Goal: Information Seeking & Learning: Learn about a topic

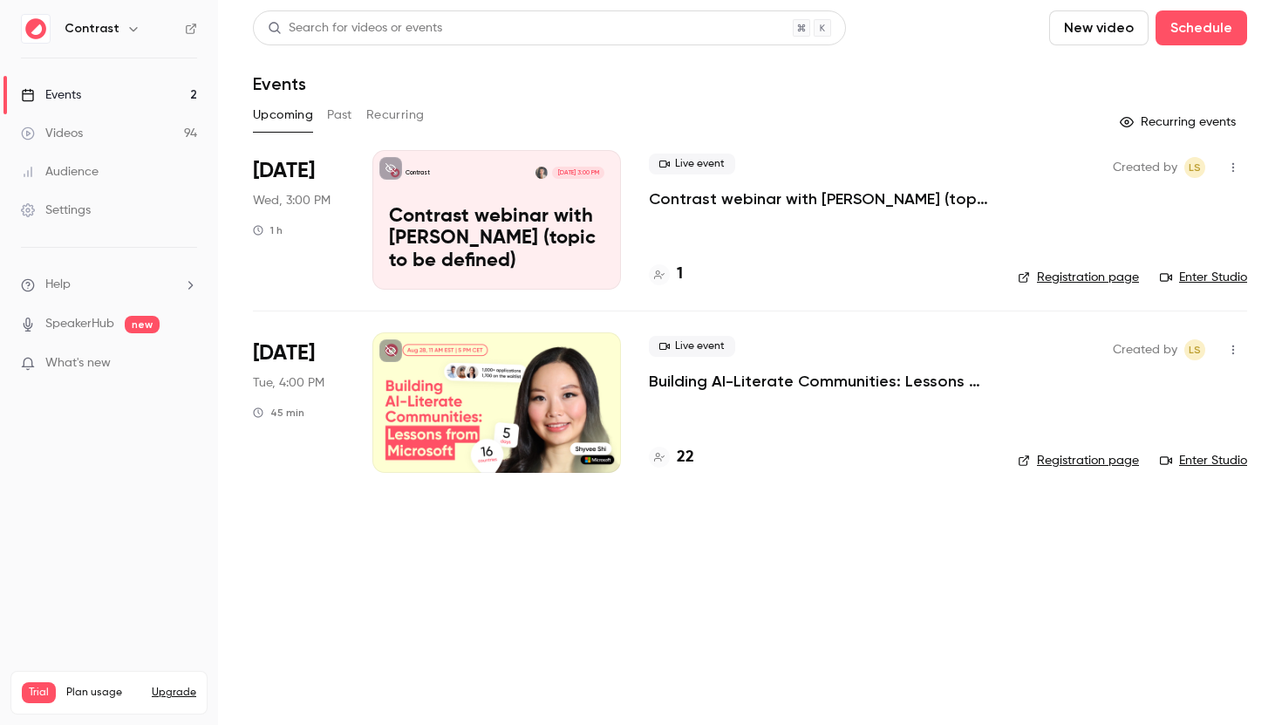
click at [130, 31] on icon "button" at bounding box center [133, 29] width 14 height 14
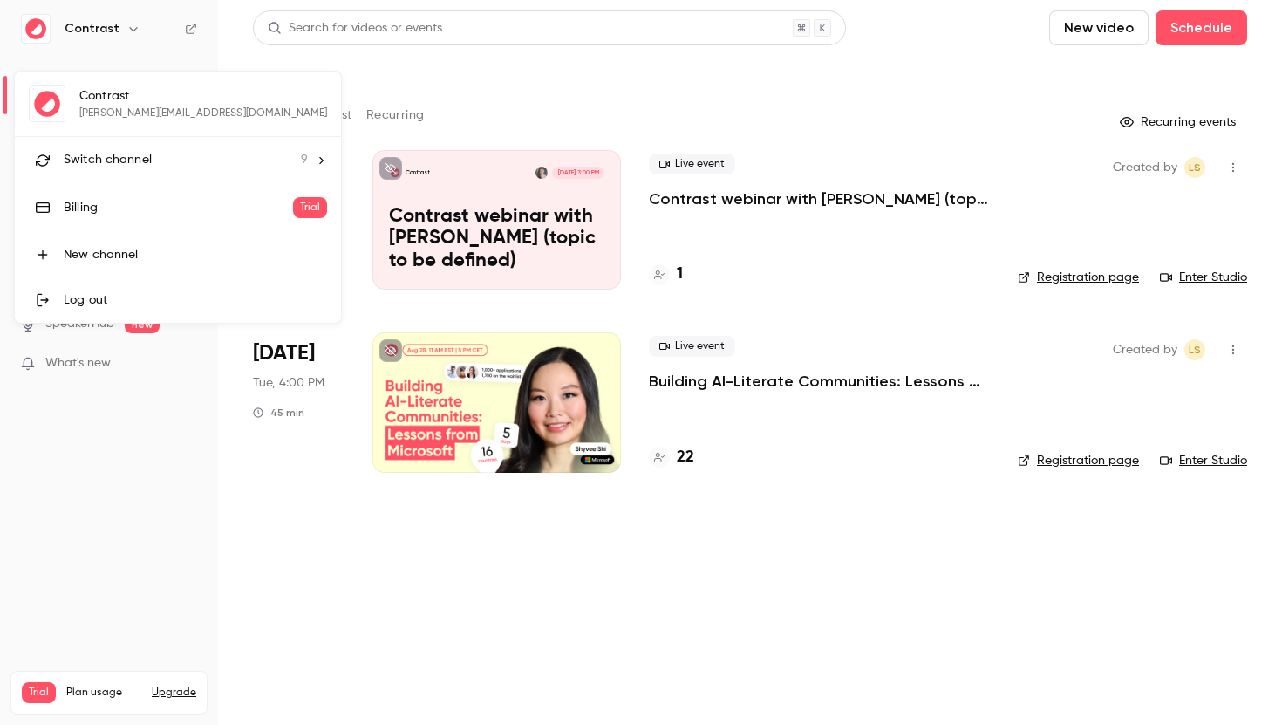
click at [130, 166] on span "Switch channel" at bounding box center [108, 160] width 88 height 18
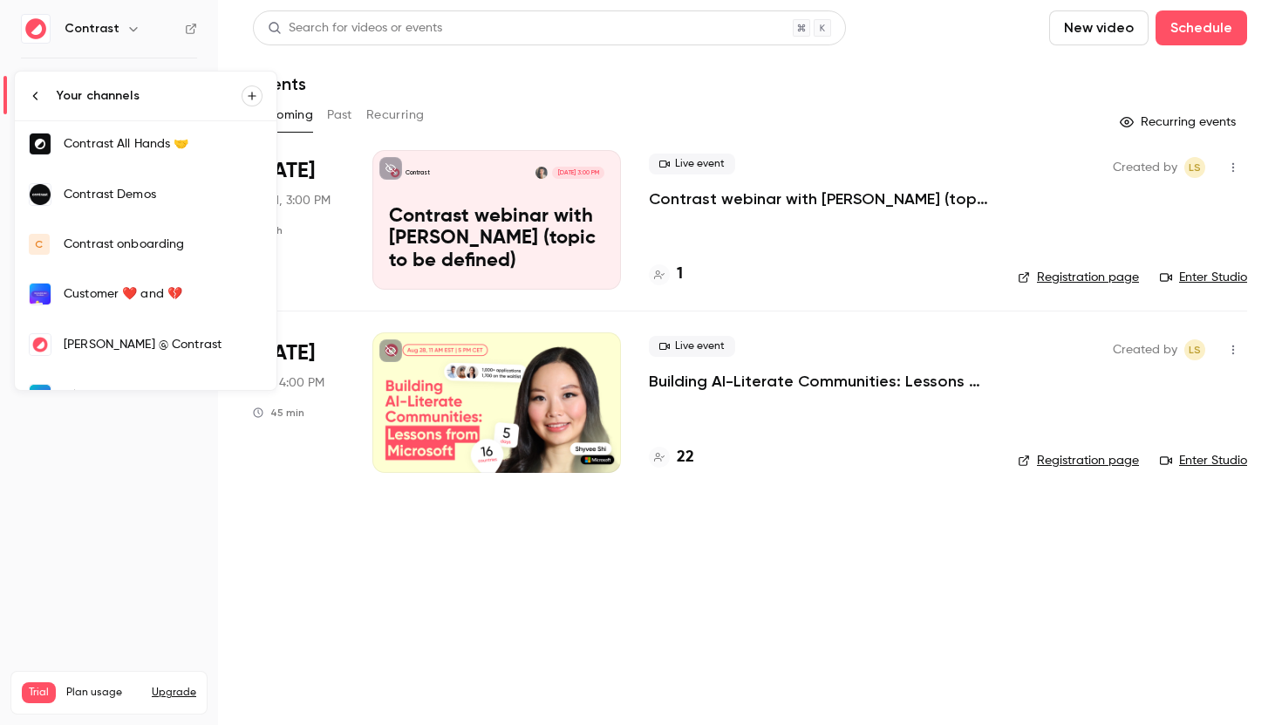
scroll to position [54, 0]
click at [136, 191] on div "Contrast Demos" at bounding box center [163, 193] width 199 height 17
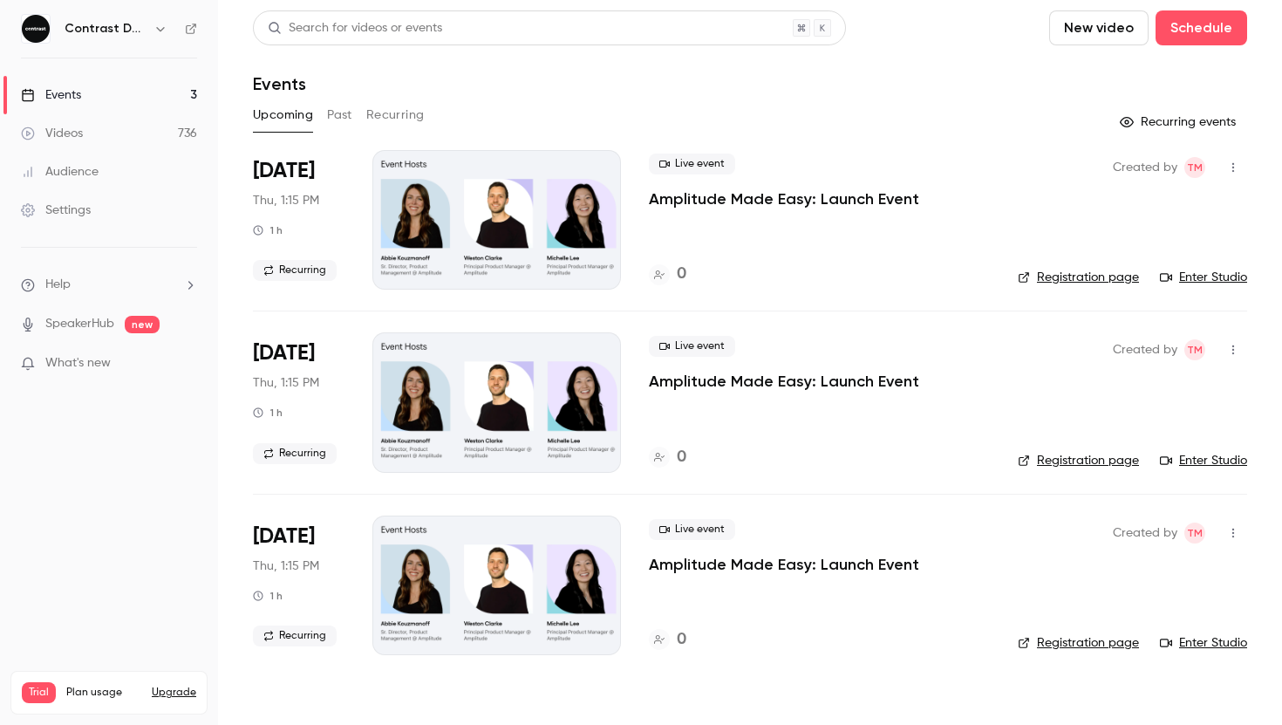
click at [467, 32] on div "Search for videos or events" at bounding box center [549, 27] width 593 height 35
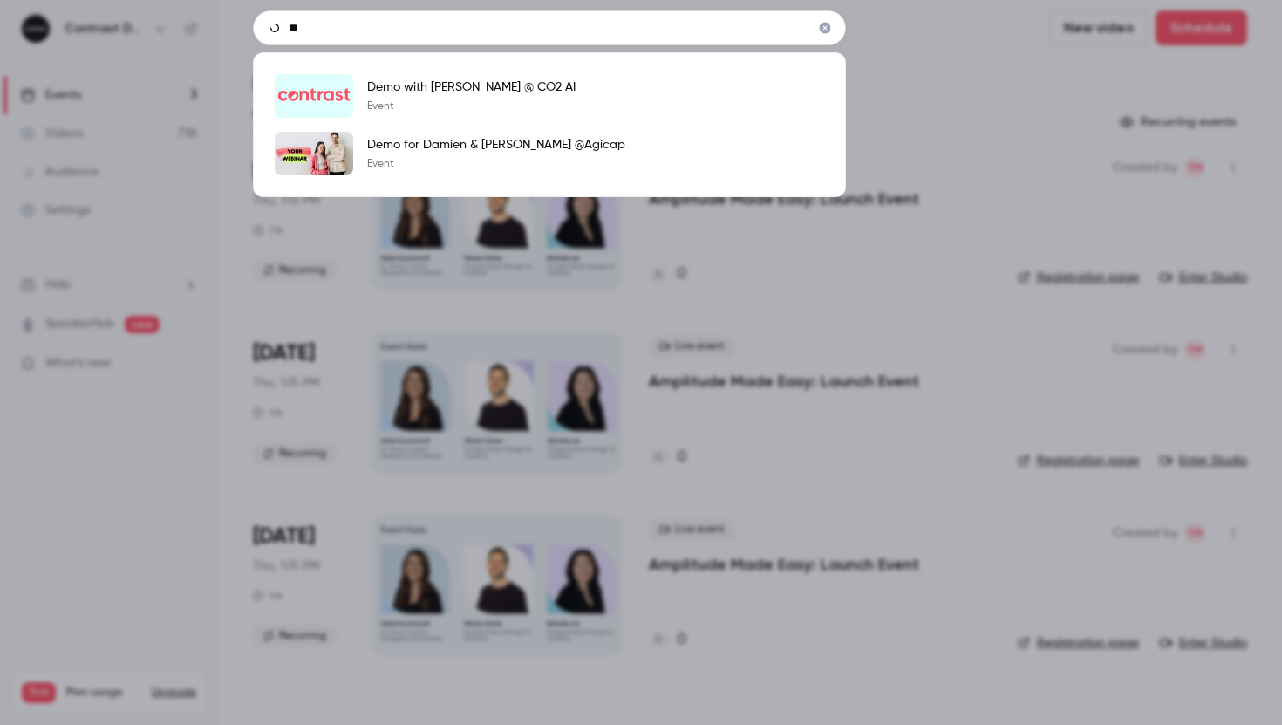
type input "*"
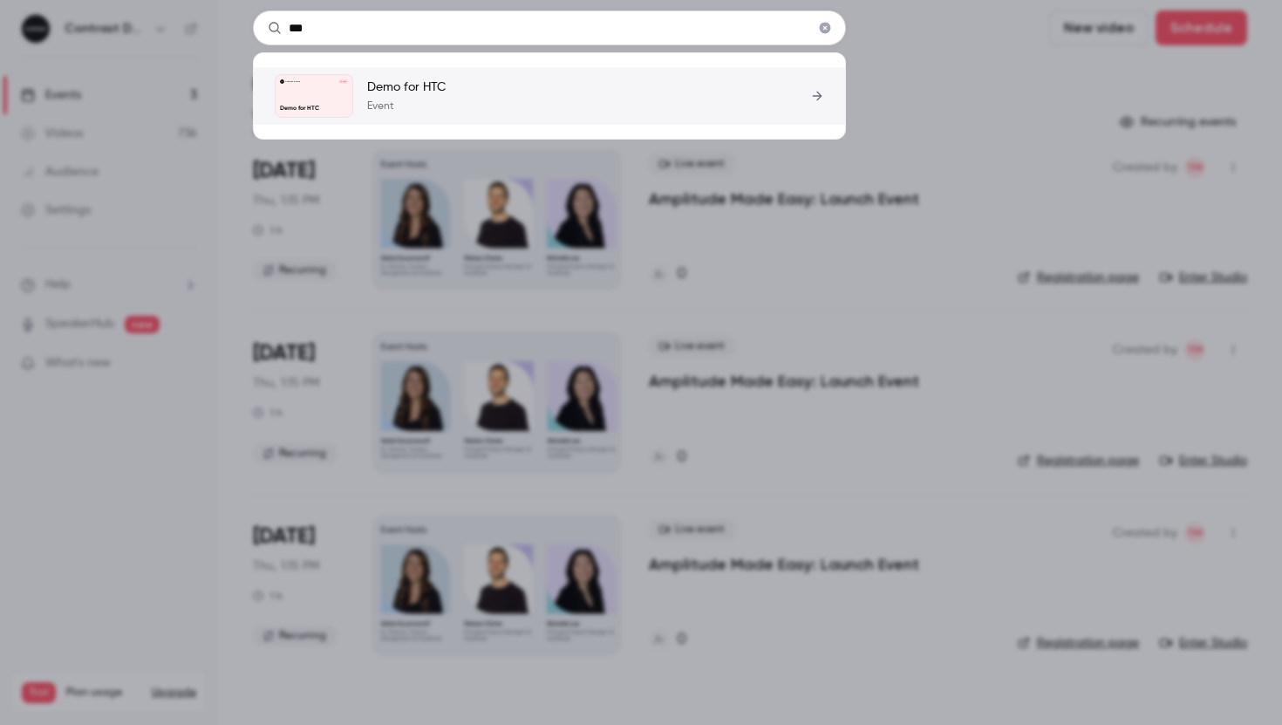
type input "***"
click at [409, 110] on p "Event" at bounding box center [406, 106] width 78 height 14
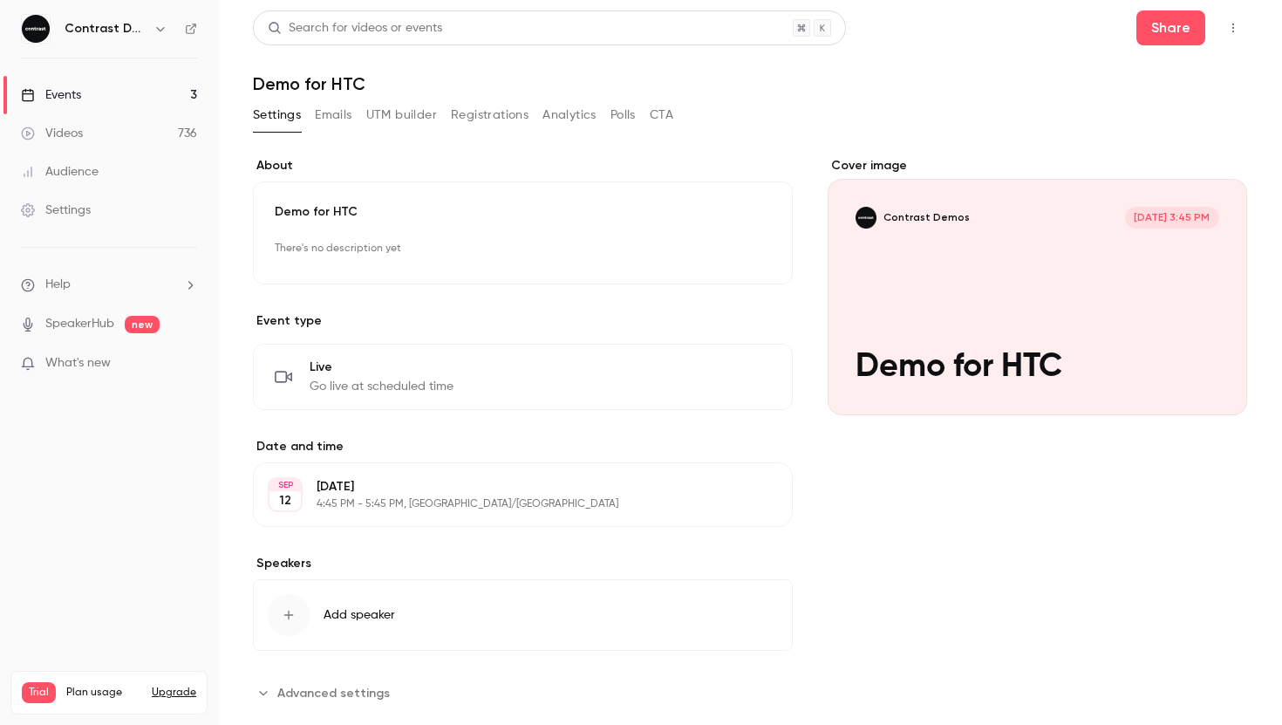
click at [326, 17] on div "Search for videos or events" at bounding box center [549, 27] width 593 height 35
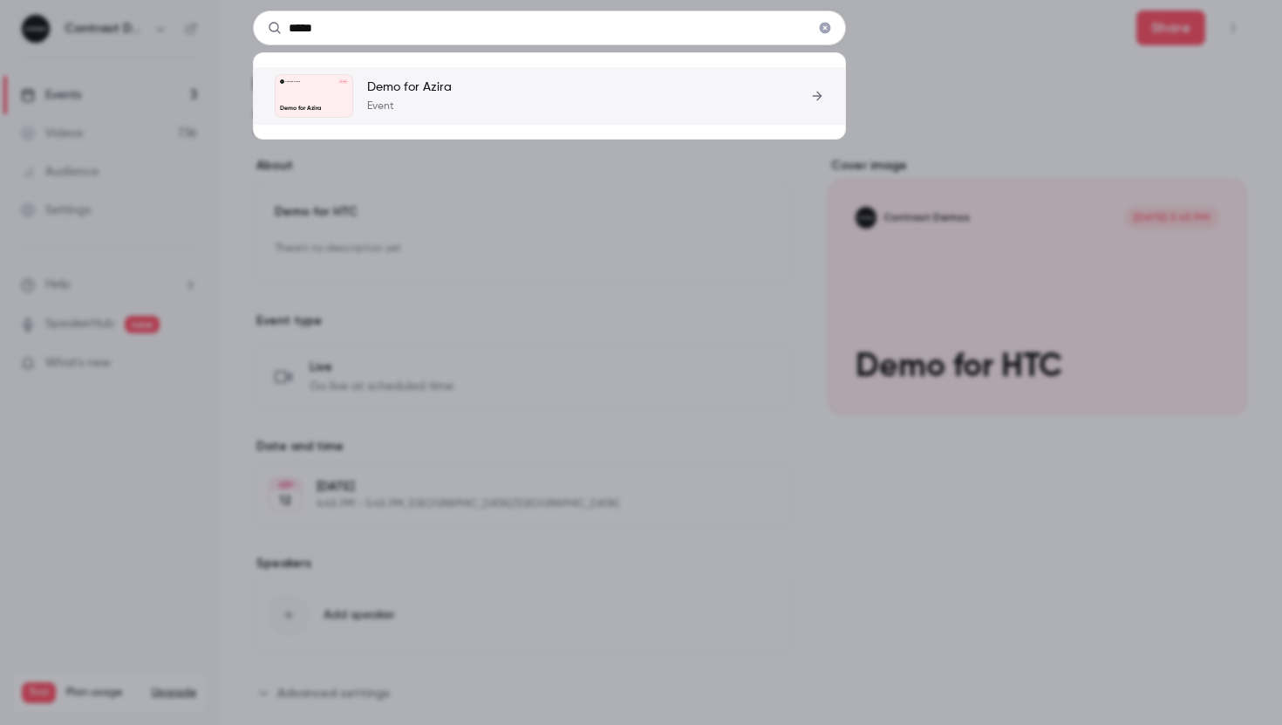
type input "*****"
click at [409, 97] on div "Demo for Azira Event" at bounding box center [409, 95] width 85 height 35
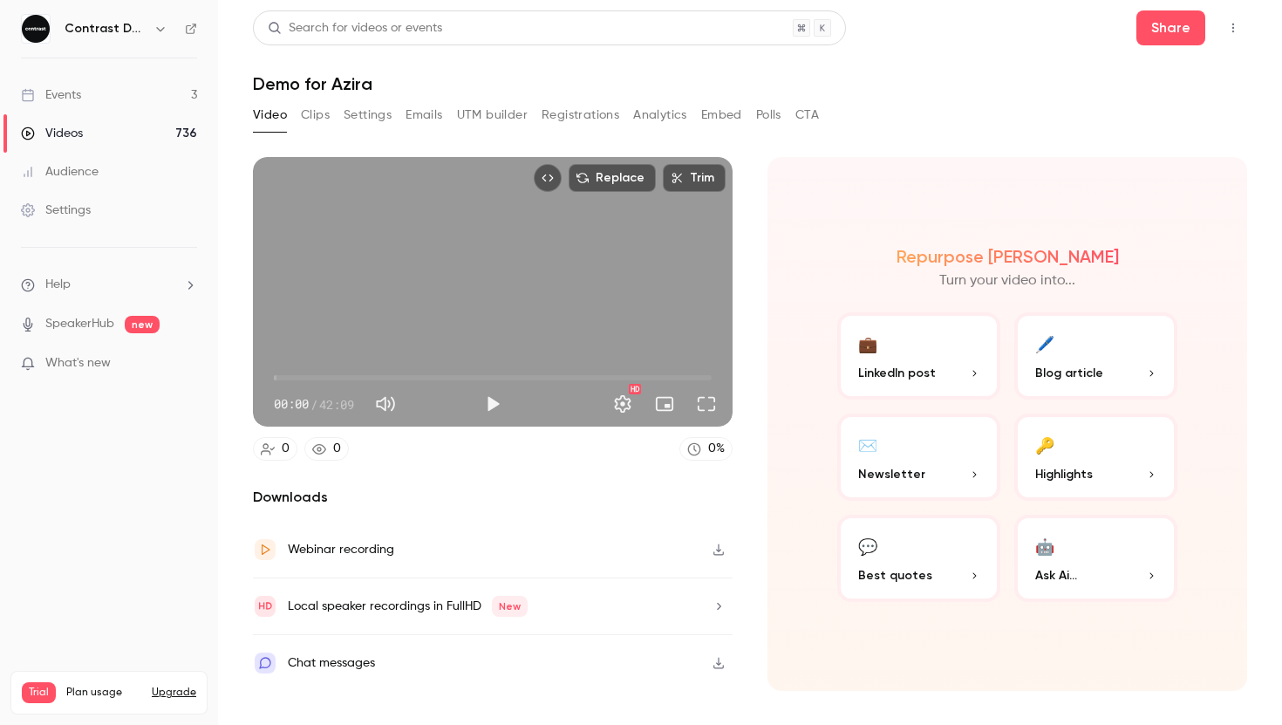
click at [364, 122] on button "Settings" at bounding box center [368, 115] width 48 height 28
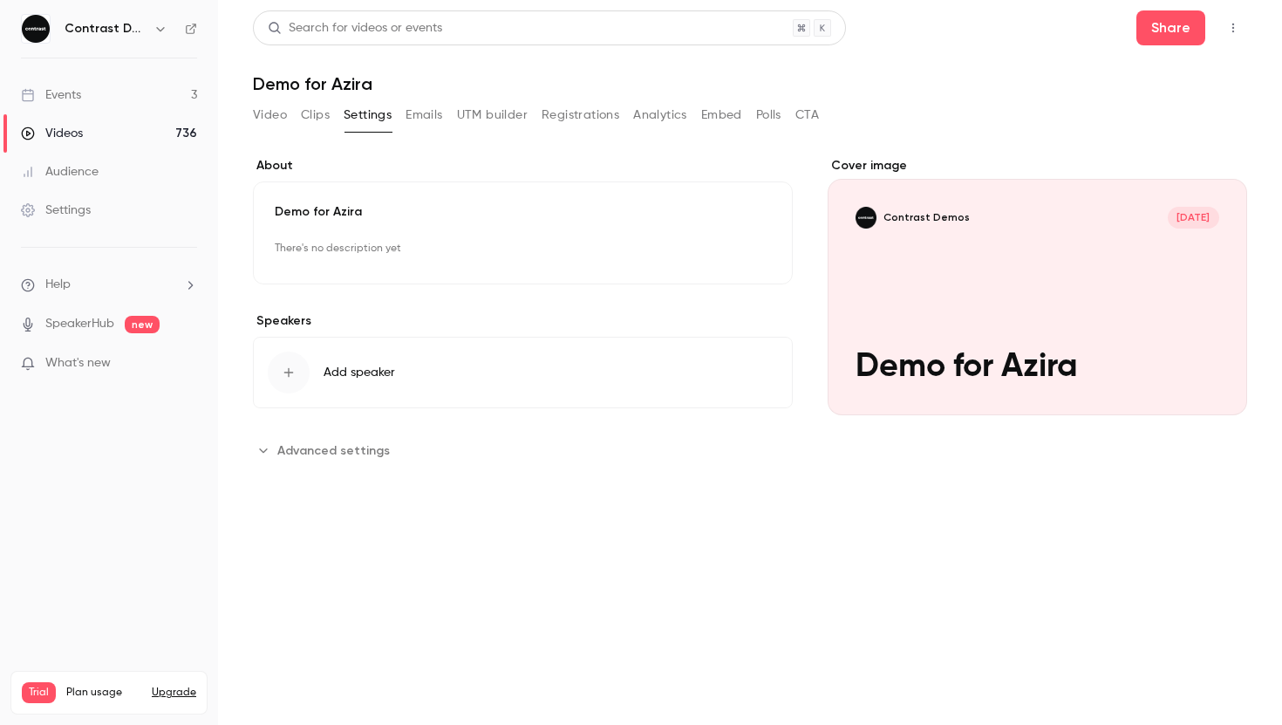
click at [346, 453] on span "Advanced settings" at bounding box center [333, 450] width 112 height 18
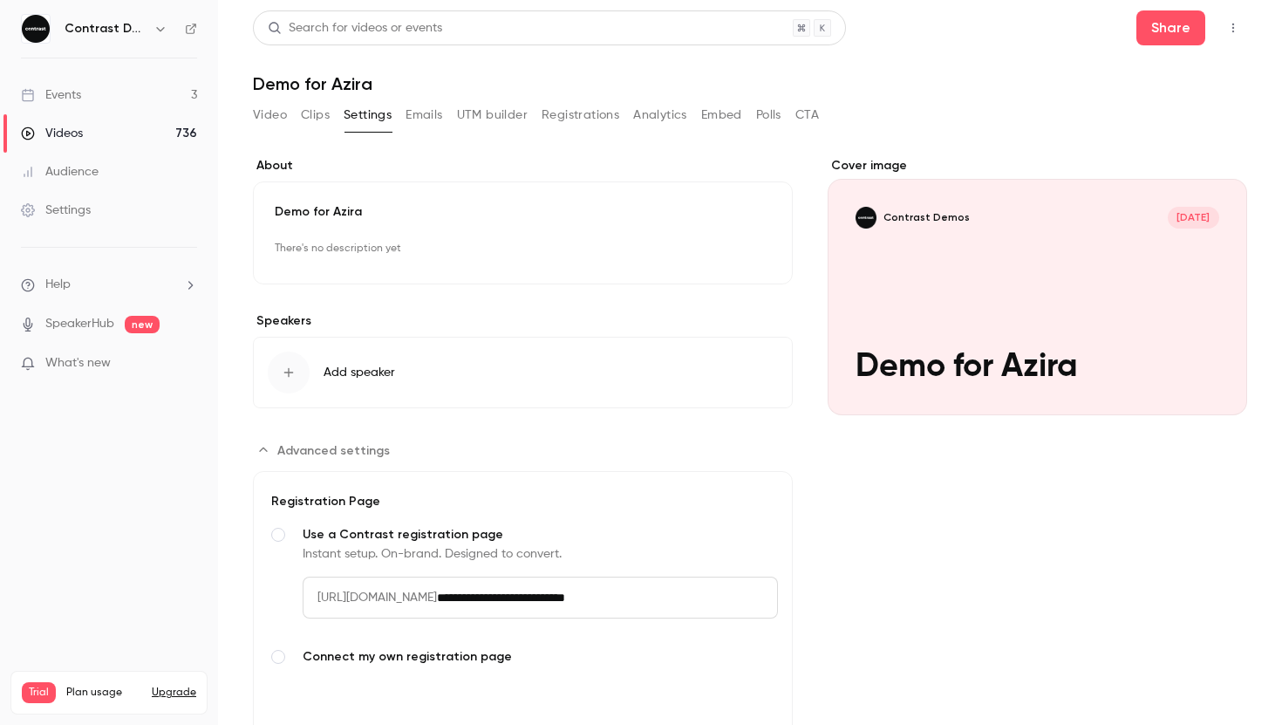
click at [346, 453] on span "Advanced settings" at bounding box center [333, 450] width 112 height 18
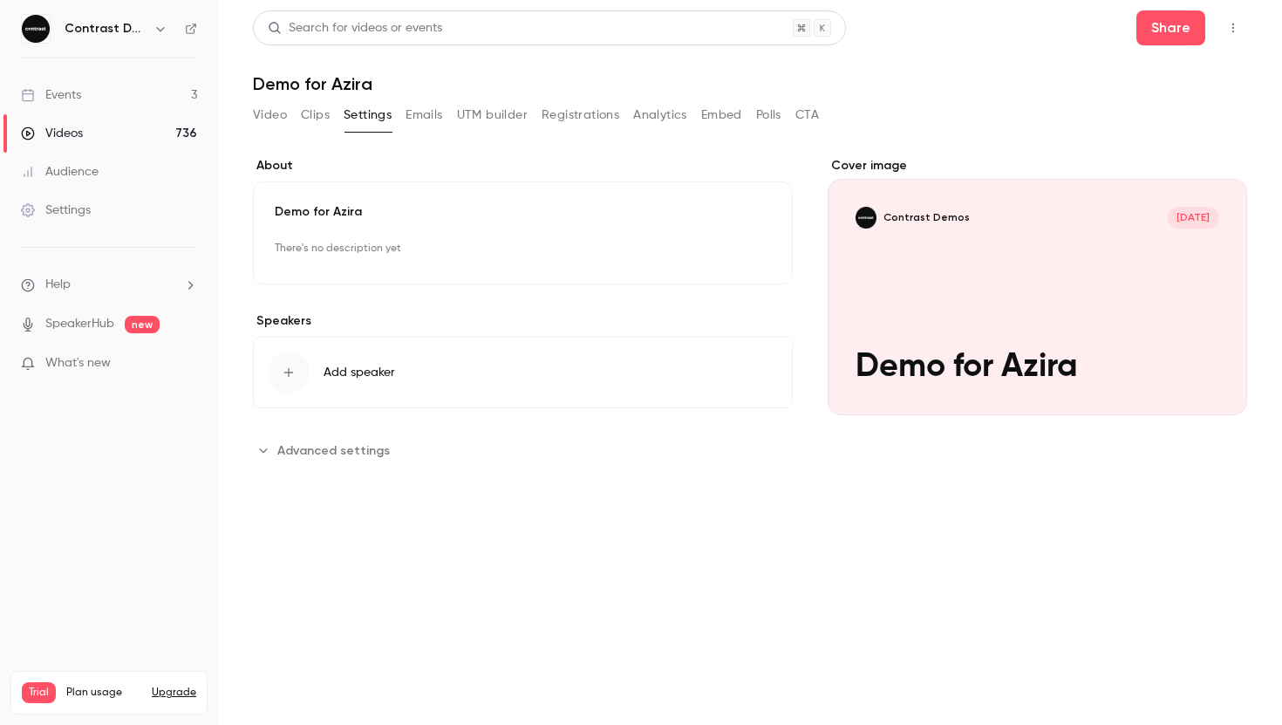
click at [267, 114] on button "Video" at bounding box center [270, 115] width 34 height 28
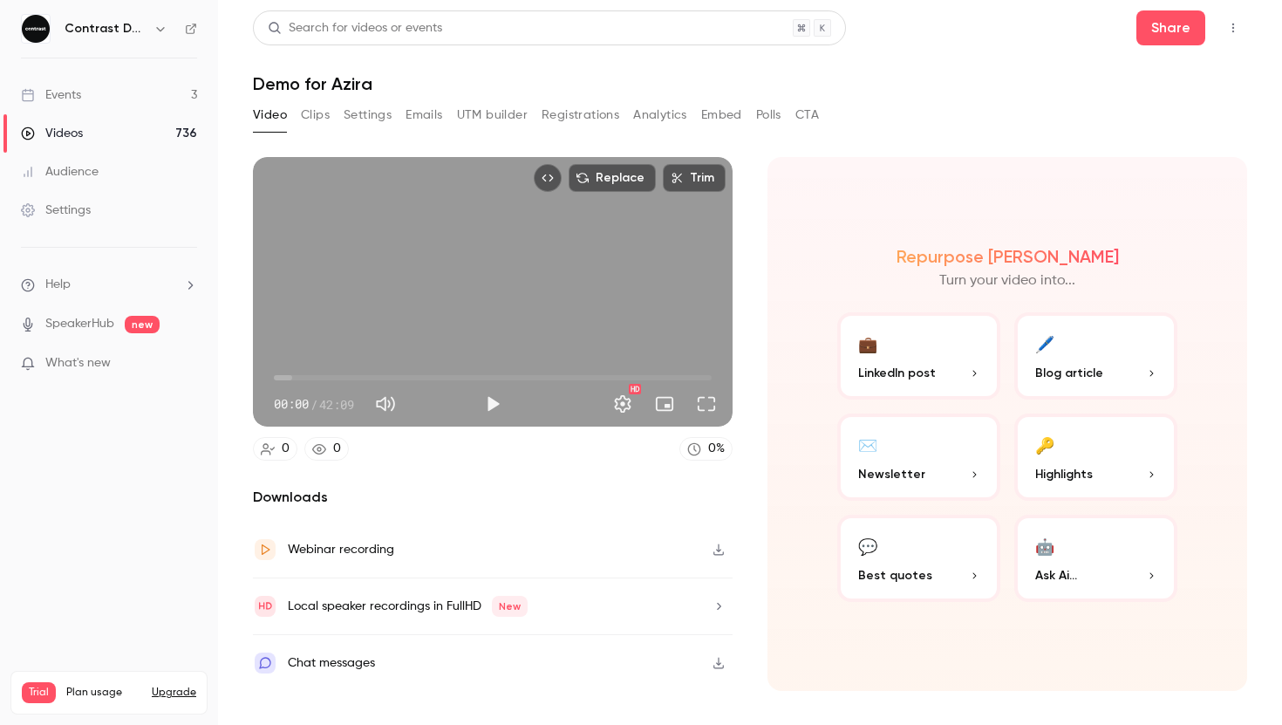
click at [411, 31] on div "Search for videos or events" at bounding box center [355, 28] width 174 height 18
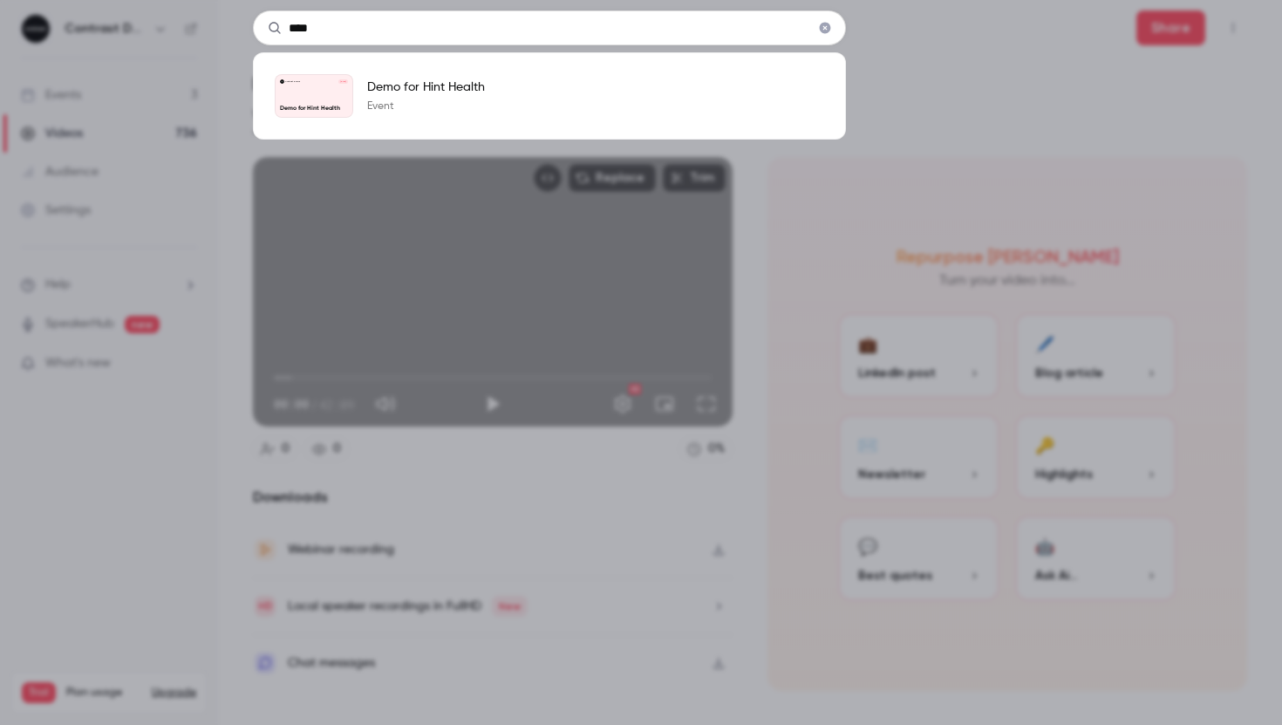
type input "****"
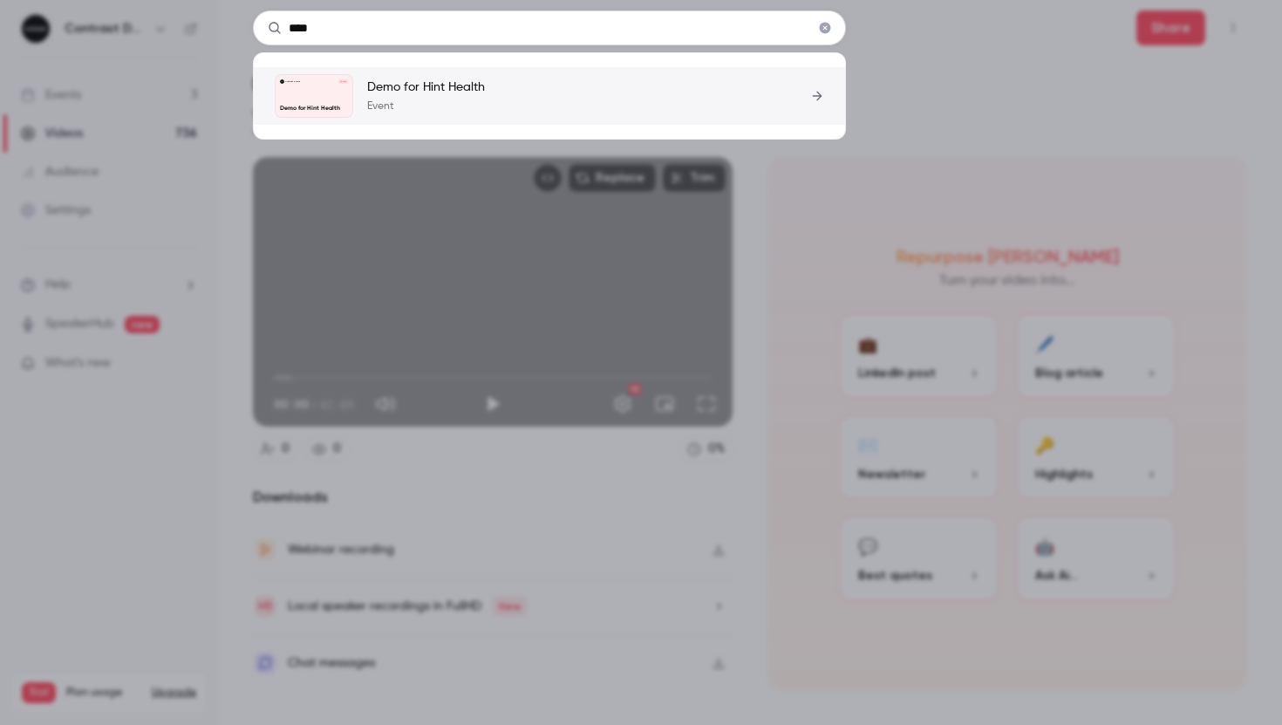
click at [559, 86] on link "Contrast Demos Oct 9 Demo for Hint Health Demo for Hint Health Event" at bounding box center [549, 96] width 549 height 44
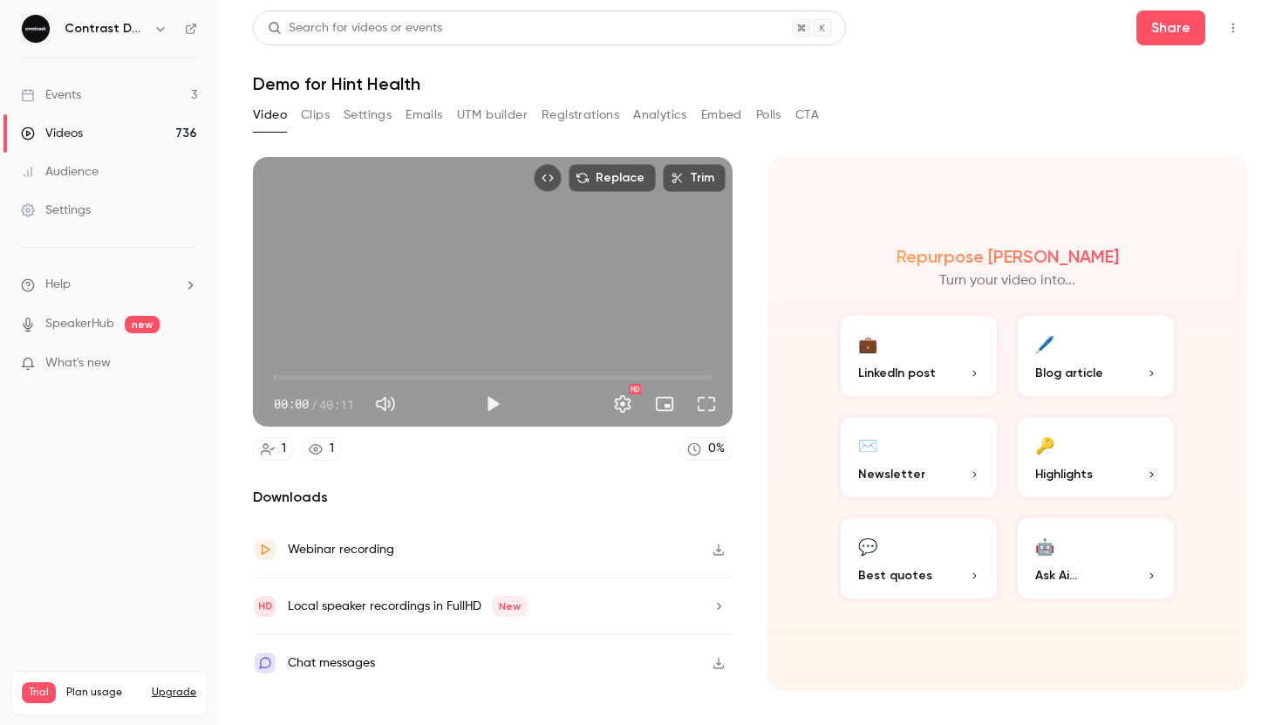
click at [366, 117] on button "Settings" at bounding box center [368, 115] width 48 height 28
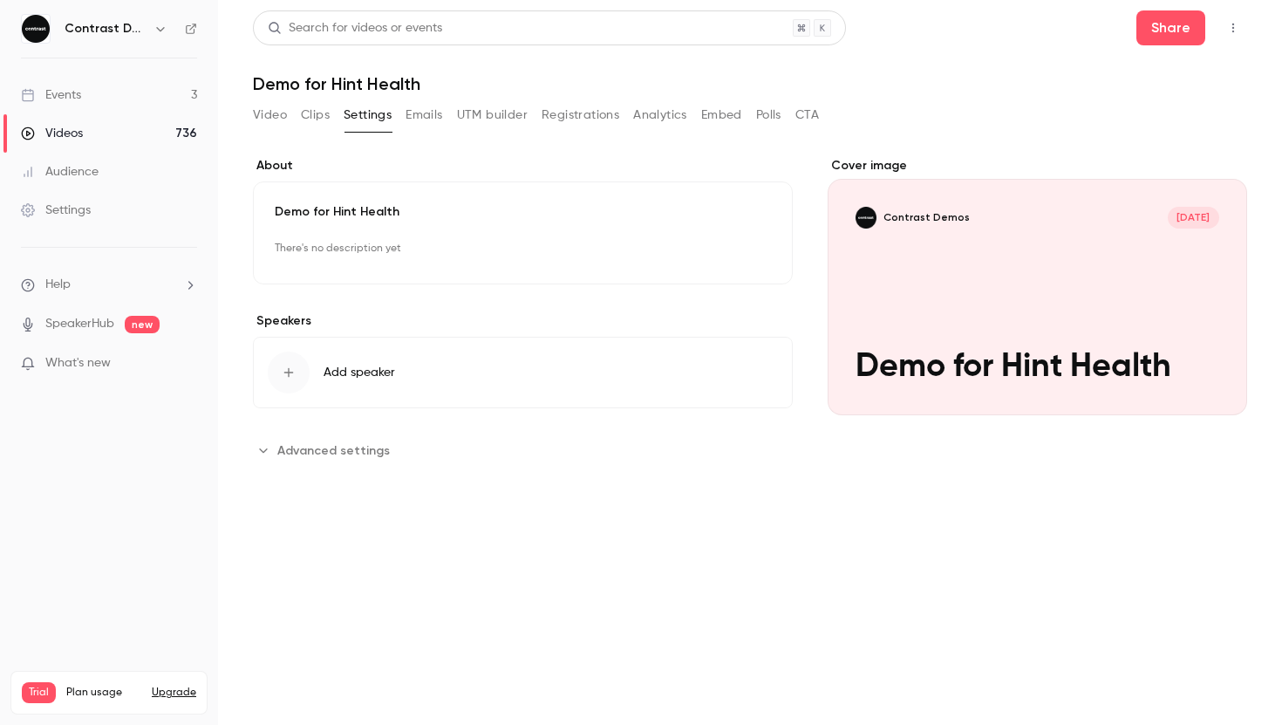
click at [272, 128] on button "Video" at bounding box center [270, 115] width 34 height 28
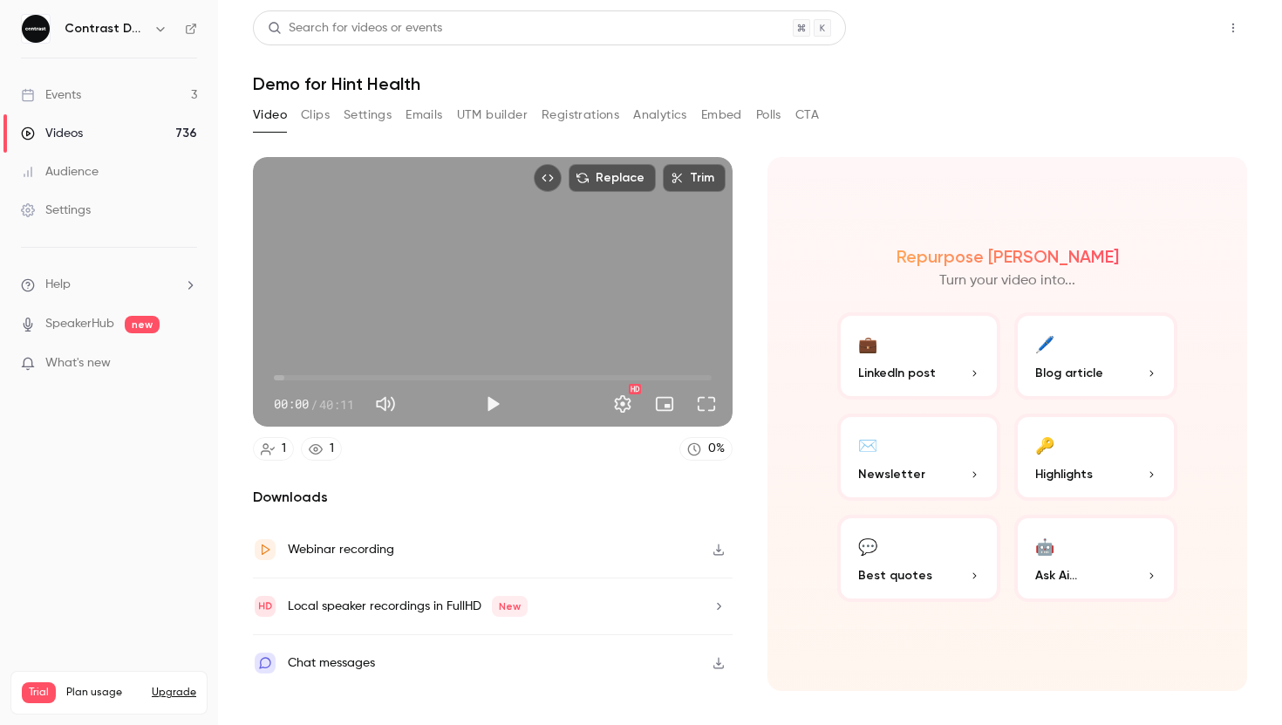
click at [1182, 29] on button "Share" at bounding box center [1170, 27] width 69 height 35
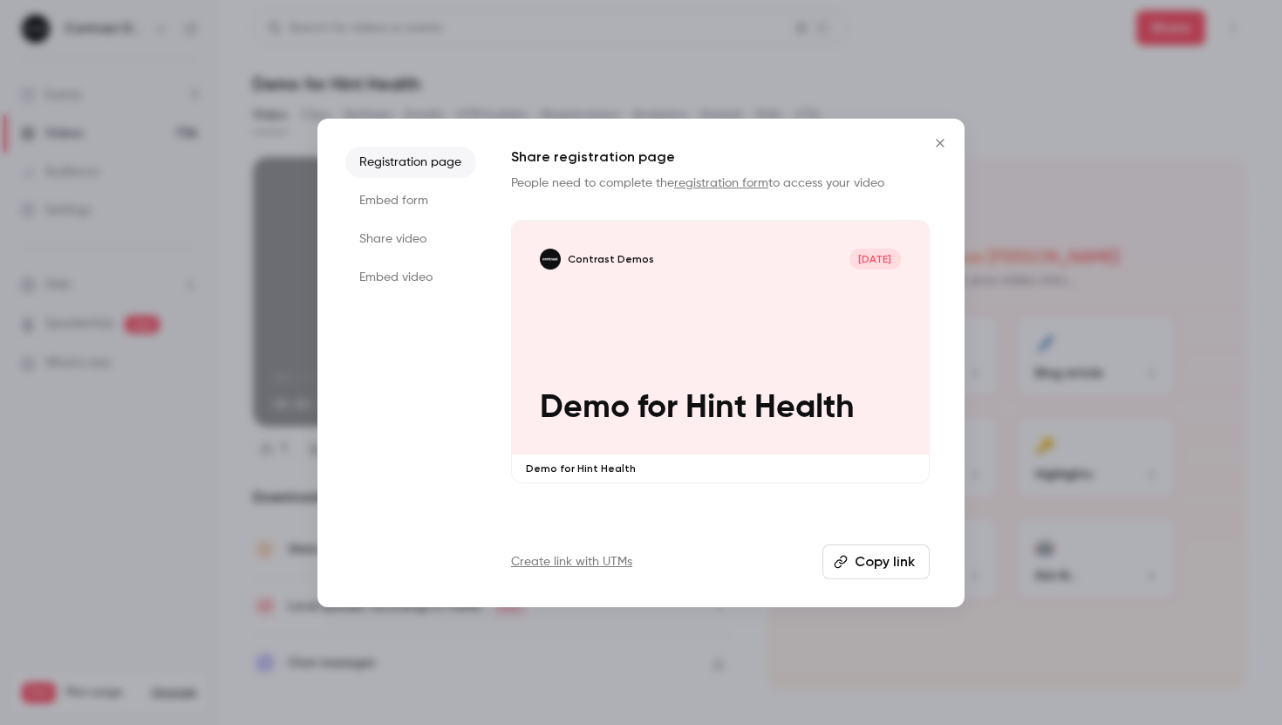
click at [405, 197] on li "Embed form" at bounding box center [410, 200] width 131 height 31
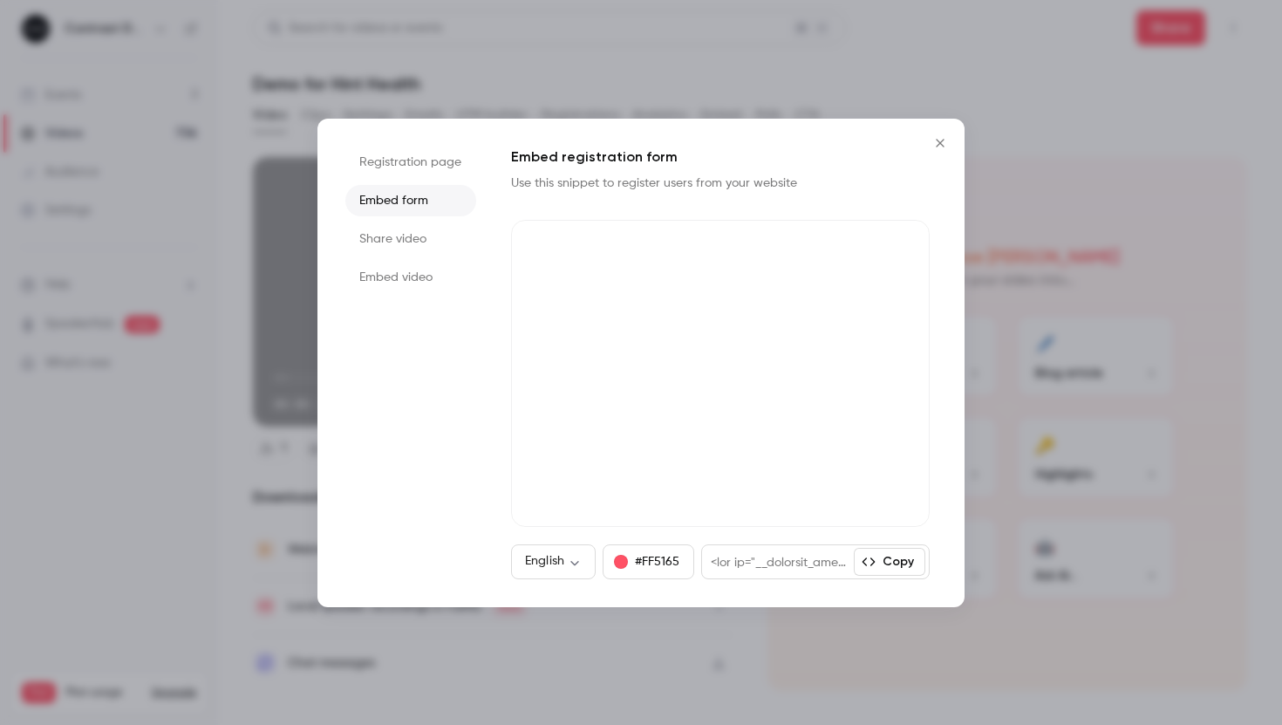
click at [405, 230] on li "Share video" at bounding box center [410, 238] width 131 height 31
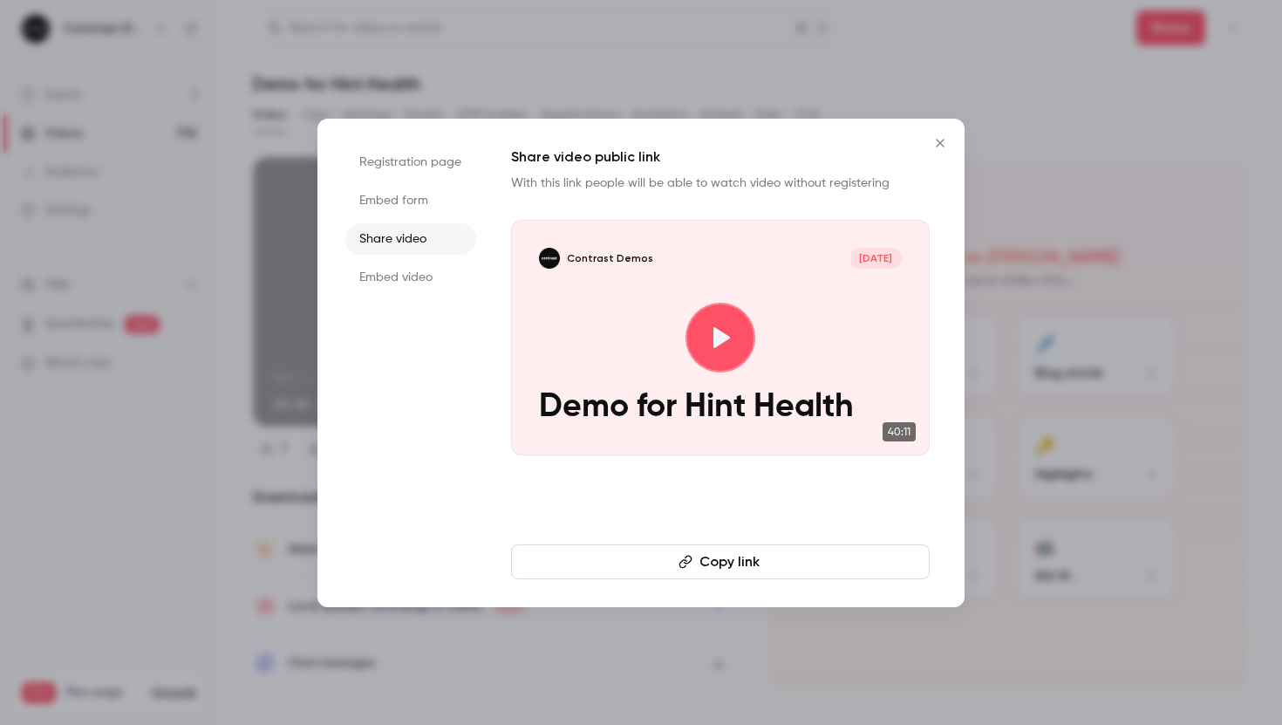
click at [405, 273] on li "Embed video" at bounding box center [410, 277] width 131 height 31
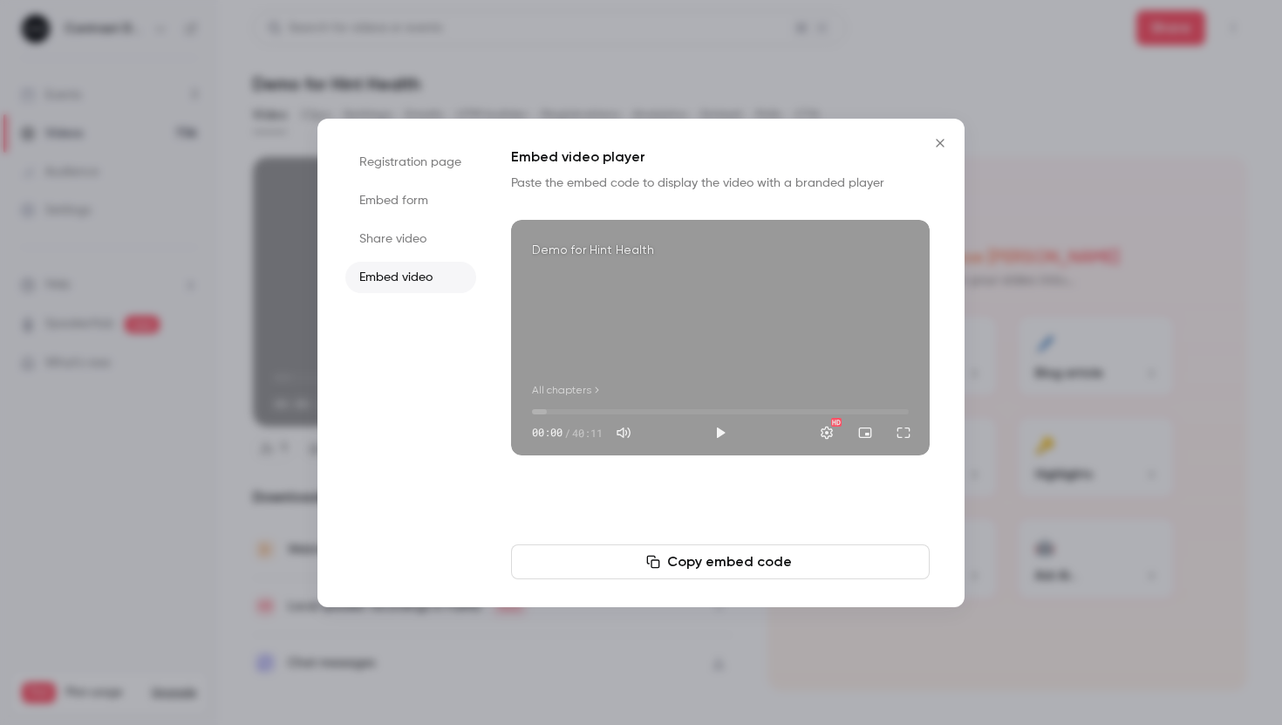
click at [944, 146] on icon "Close" at bounding box center [939, 143] width 21 height 14
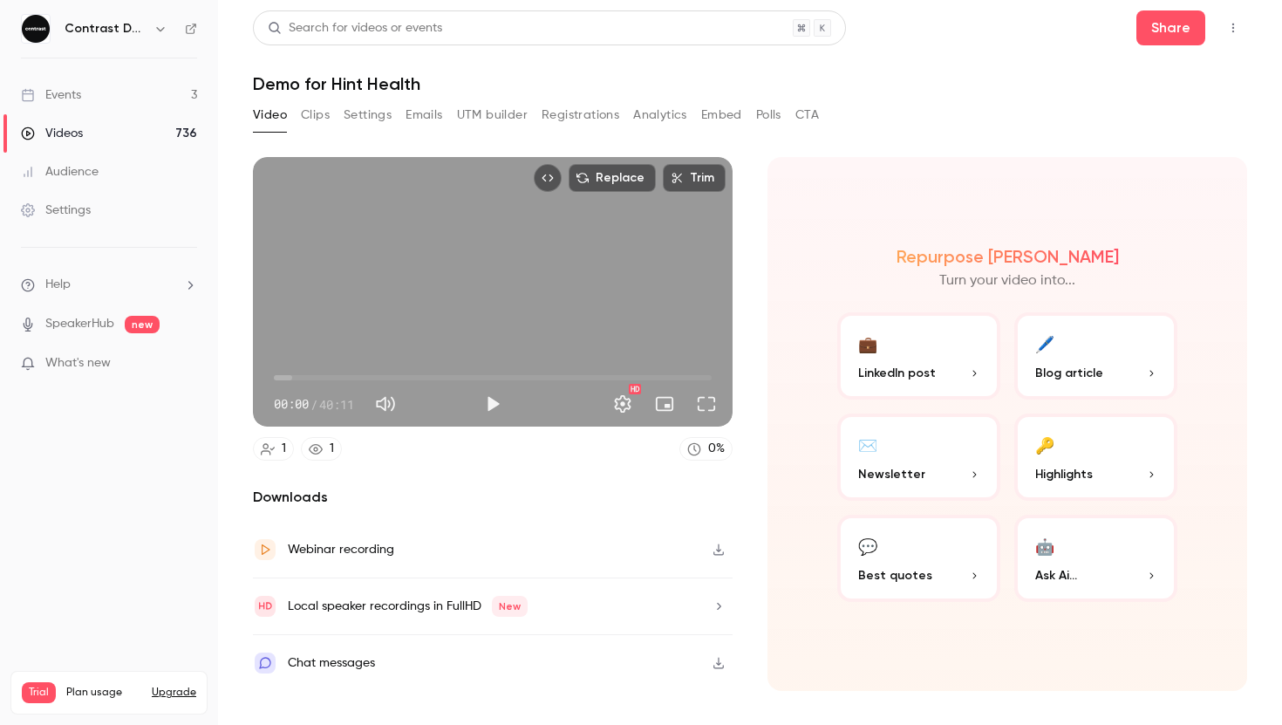
click at [781, 112] on button "Polls" at bounding box center [768, 115] width 25 height 28
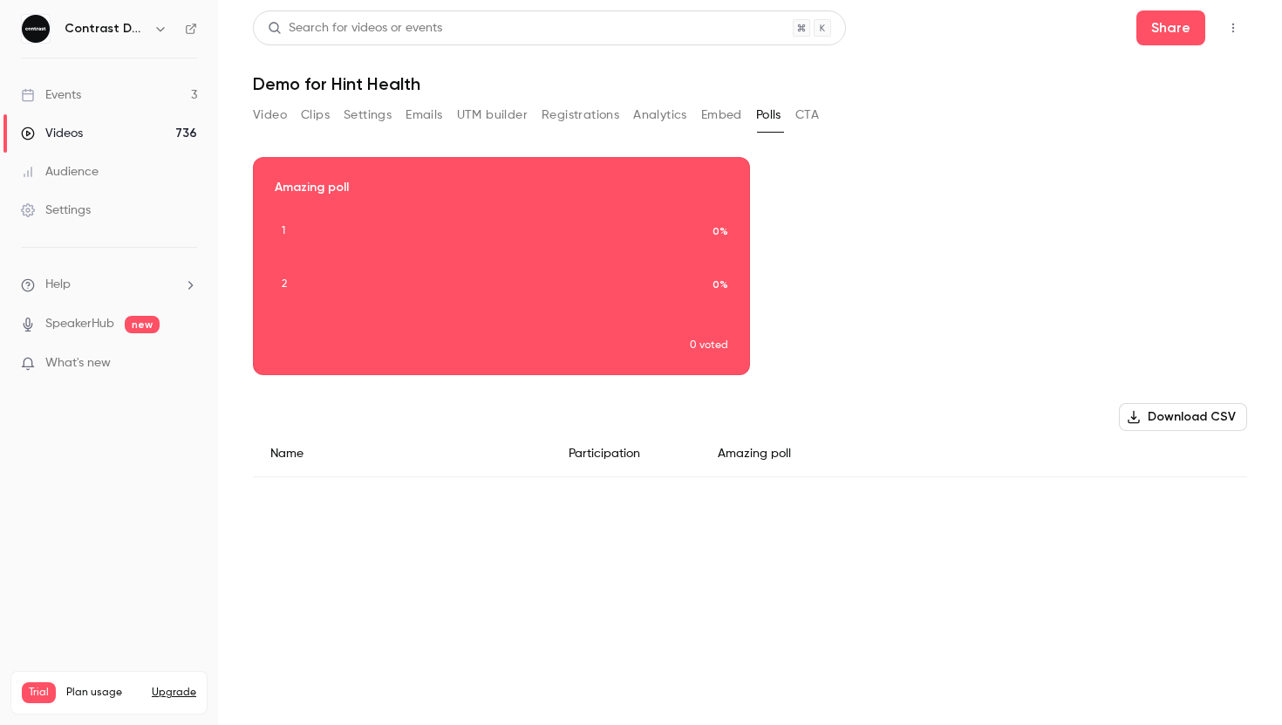
click at [813, 112] on button "CTA" at bounding box center [807, 115] width 24 height 28
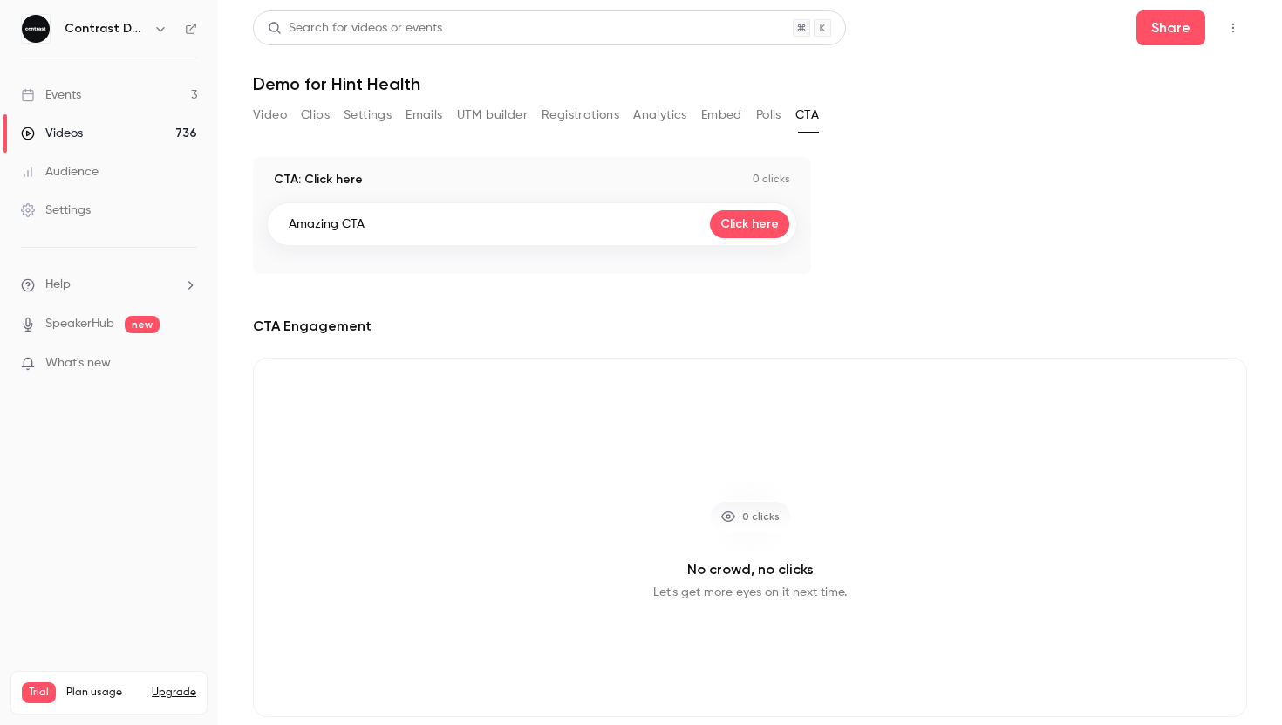
click at [663, 112] on button "Analytics" at bounding box center [660, 115] width 54 height 28
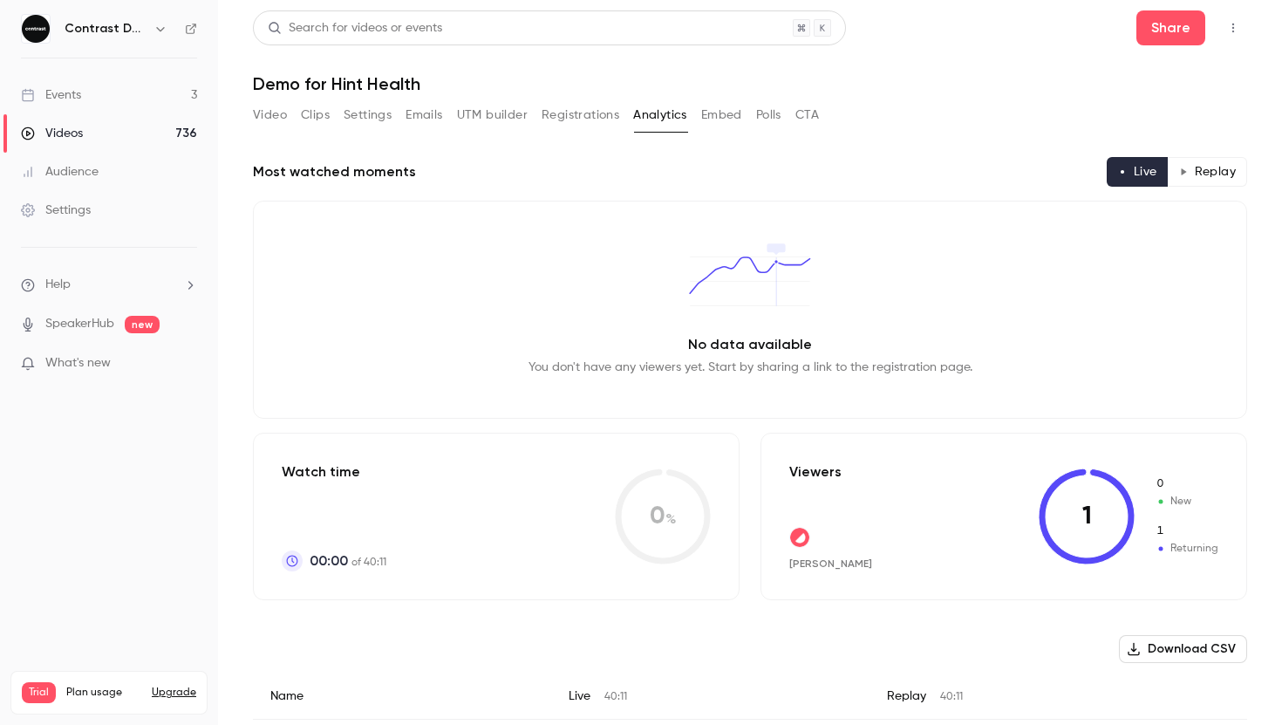
click at [559, 120] on button "Registrations" at bounding box center [580, 115] width 78 height 28
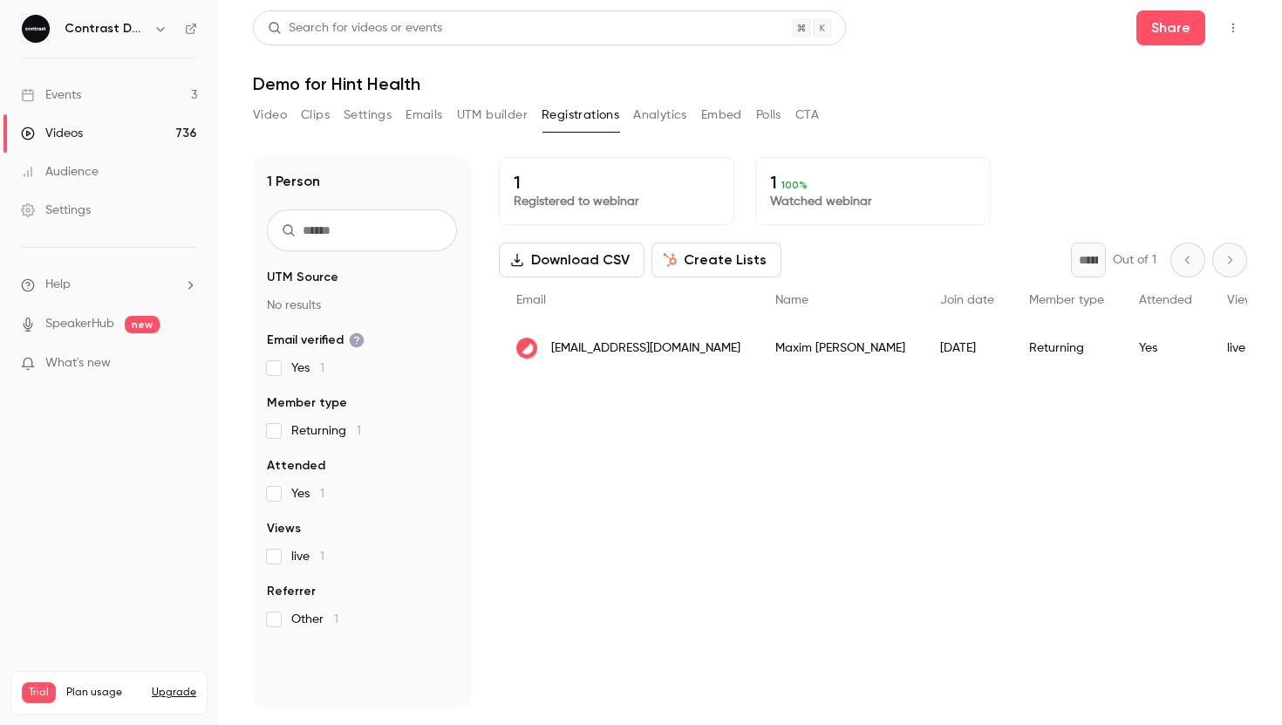
click at [504, 117] on button "UTM builder" at bounding box center [492, 115] width 71 height 28
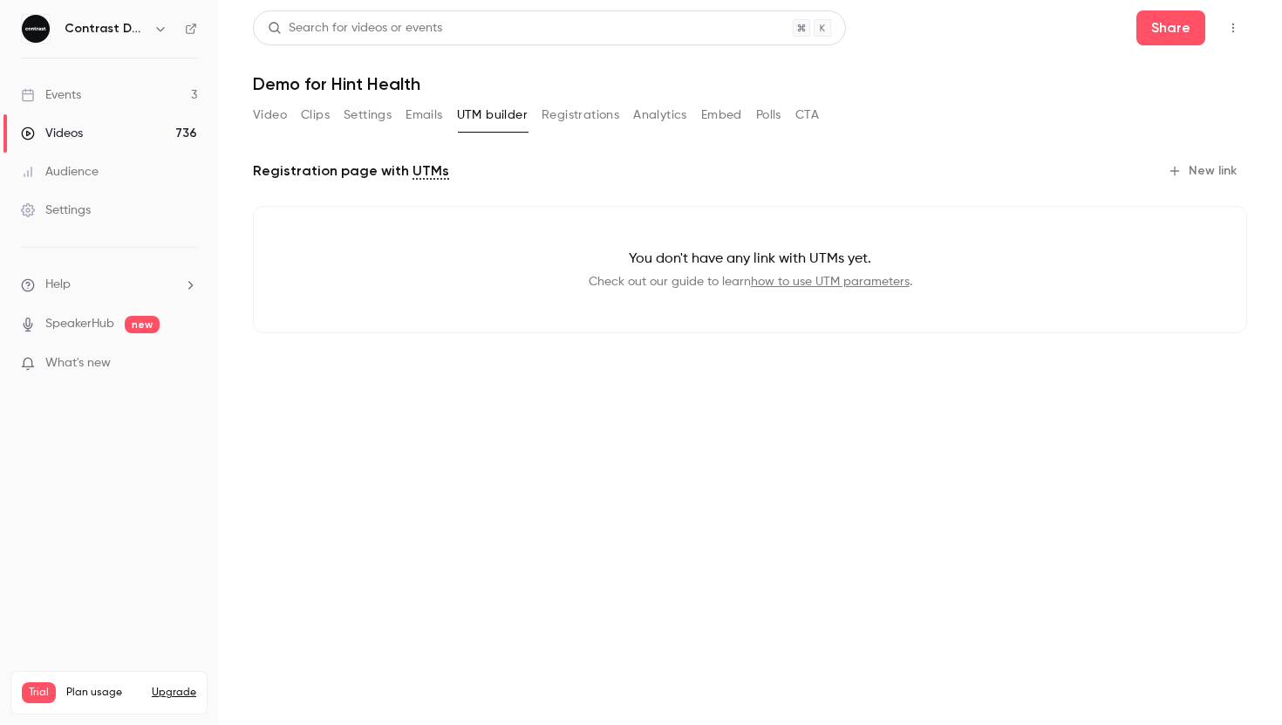
click at [425, 116] on button "Emails" at bounding box center [423, 115] width 37 height 28
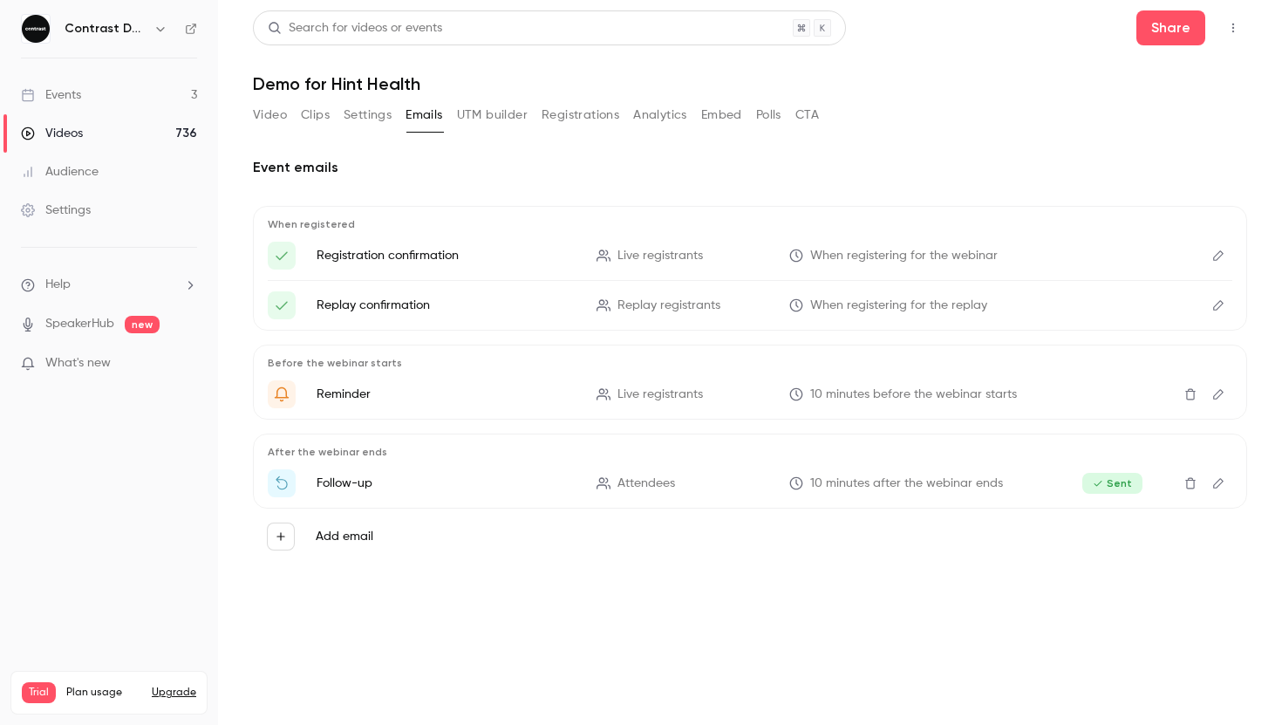
click at [359, 118] on button "Settings" at bounding box center [368, 115] width 48 height 28
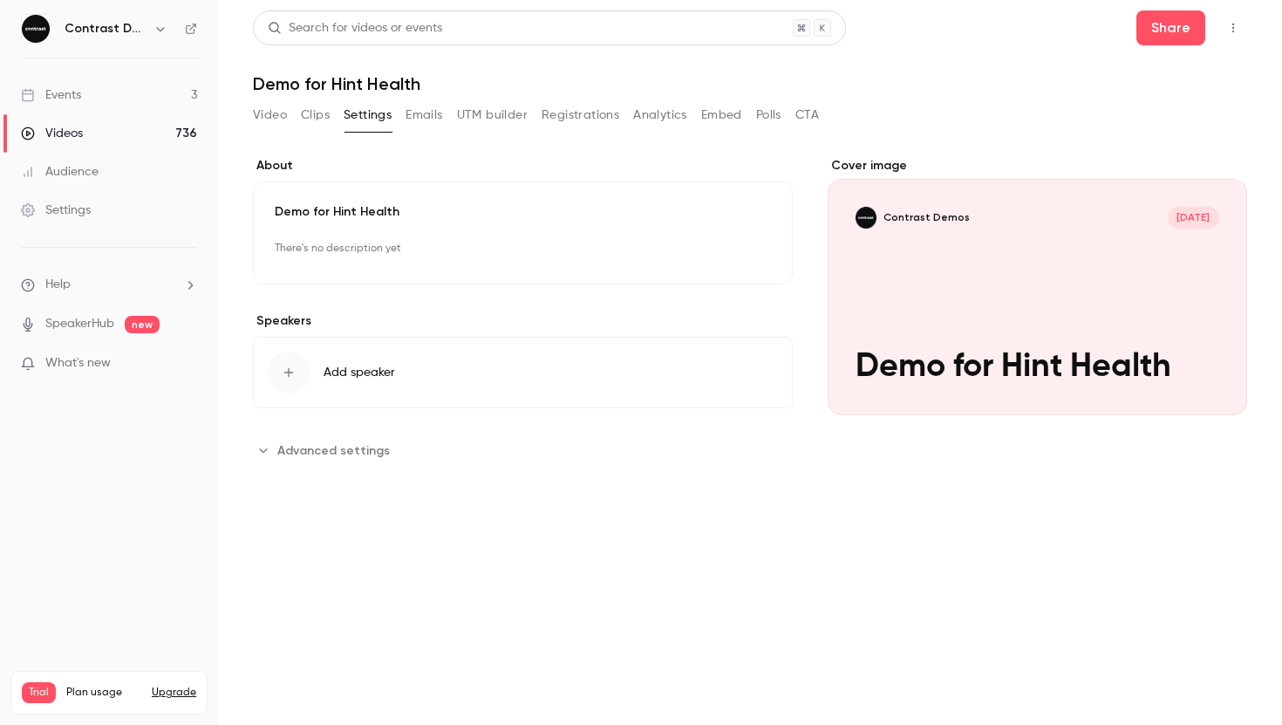
click at [317, 115] on button "Clips" at bounding box center [315, 115] width 29 height 28
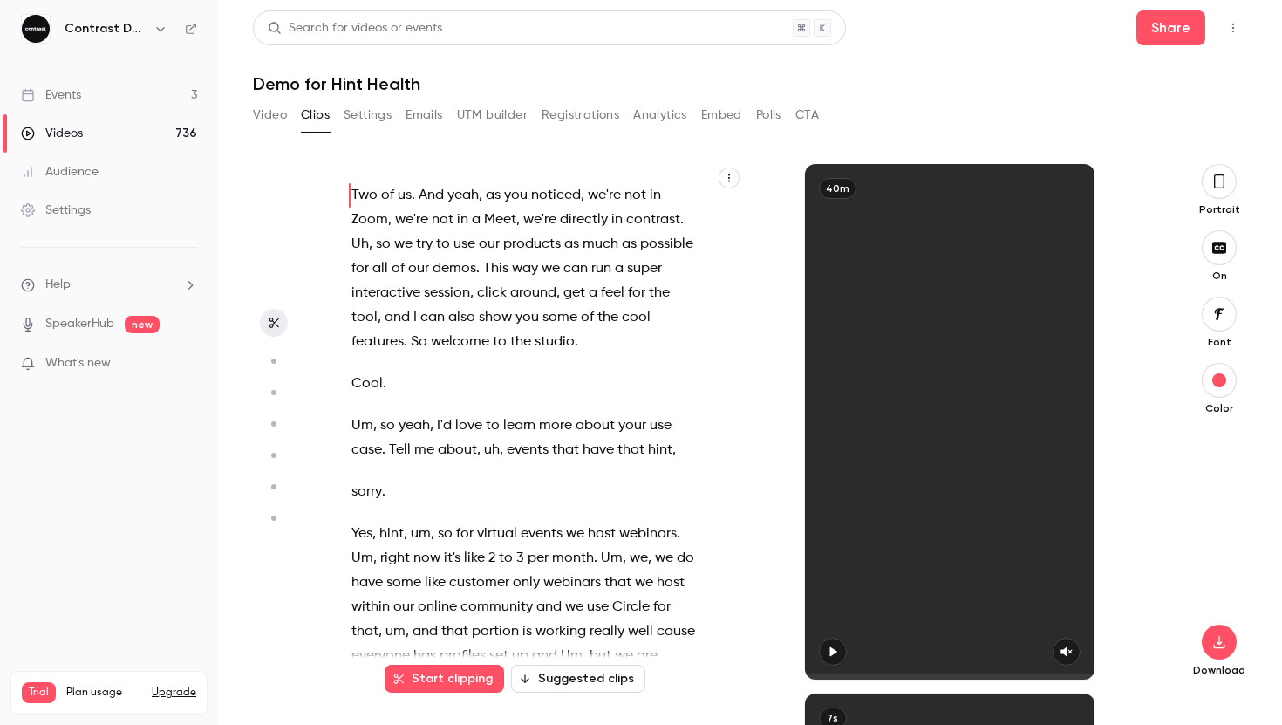
click at [404, 115] on div "Video Clips Settings Emails UTM builder Registrations Analytics Embed Polls CTA" at bounding box center [536, 115] width 566 height 28
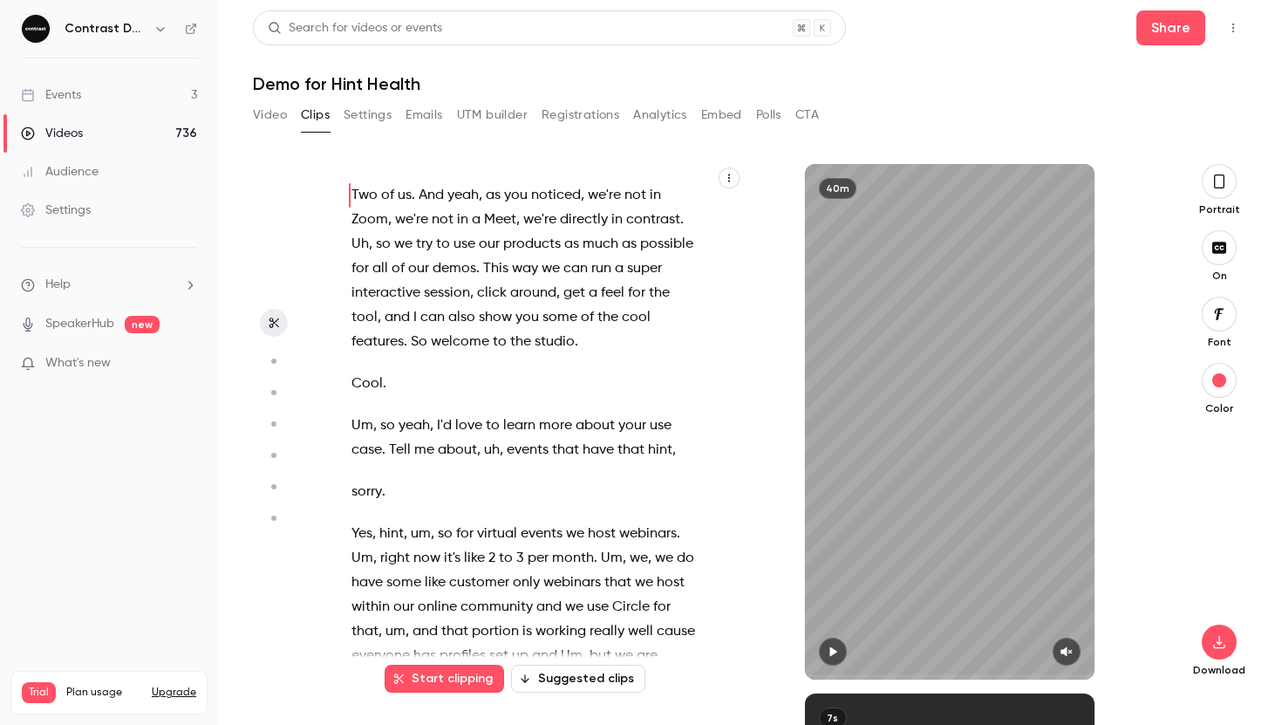
click at [368, 113] on button "Settings" at bounding box center [368, 115] width 48 height 28
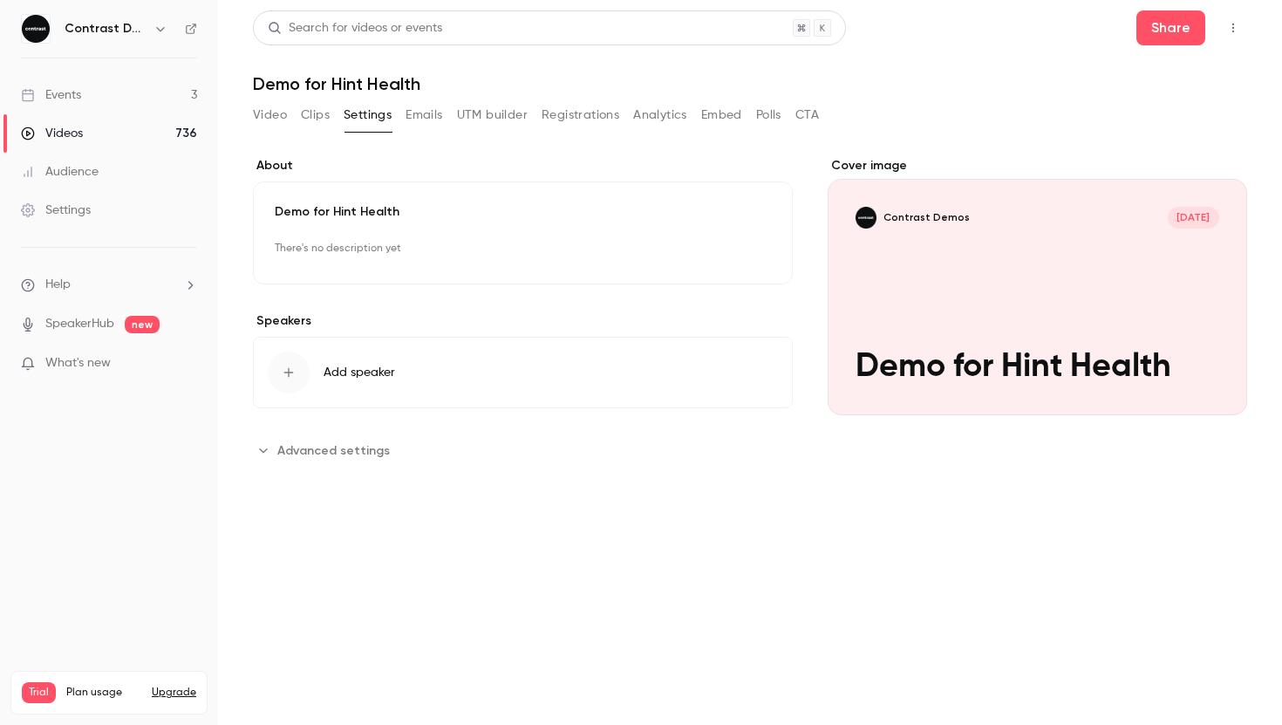
click at [419, 28] on div "Search for videos or events" at bounding box center [355, 28] width 174 height 18
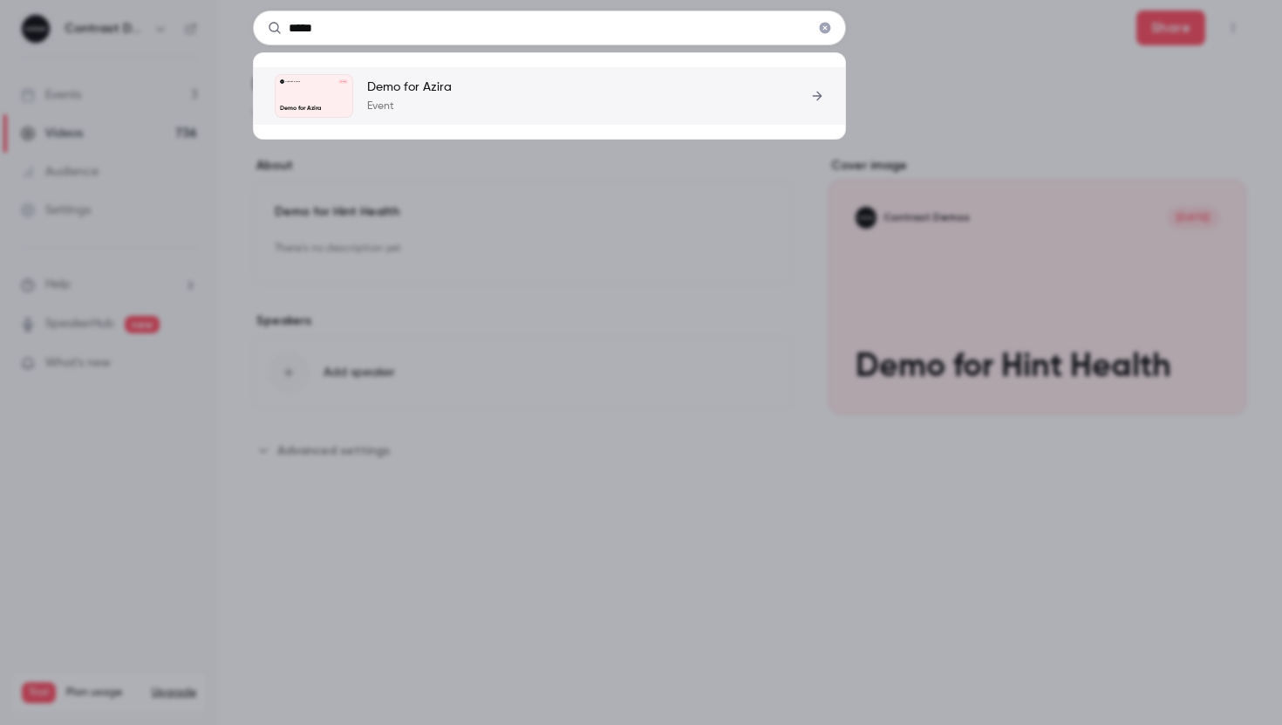
type input "*****"
click at [418, 92] on p "Demo for Azira" at bounding box center [409, 86] width 85 height 17
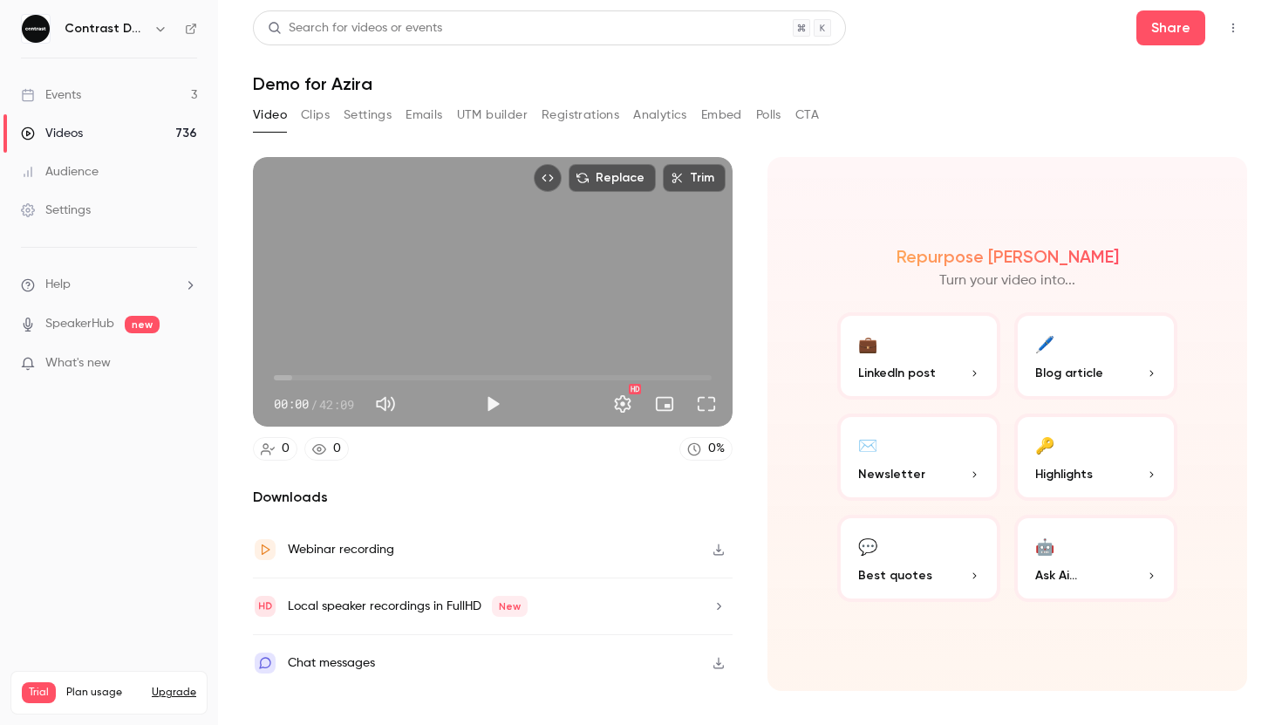
click at [301, 114] on button "Clips" at bounding box center [315, 115] width 29 height 28
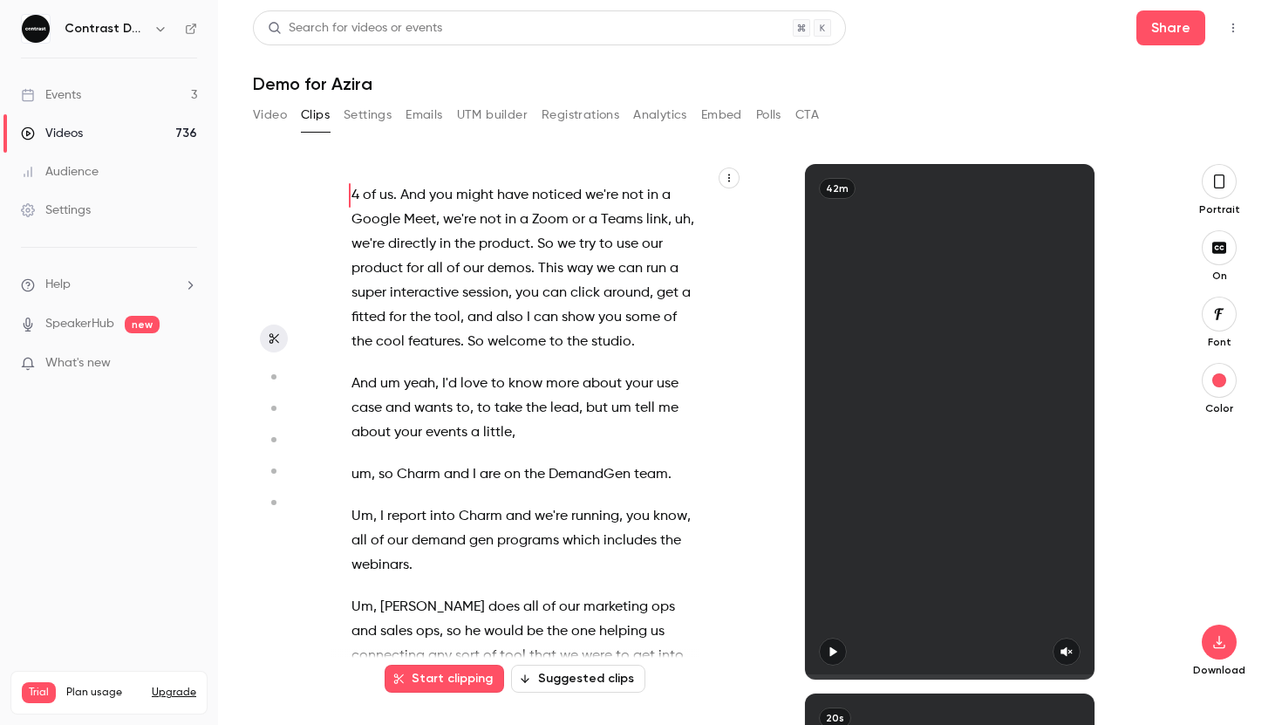
click at [382, 116] on button "Settings" at bounding box center [368, 115] width 48 height 28
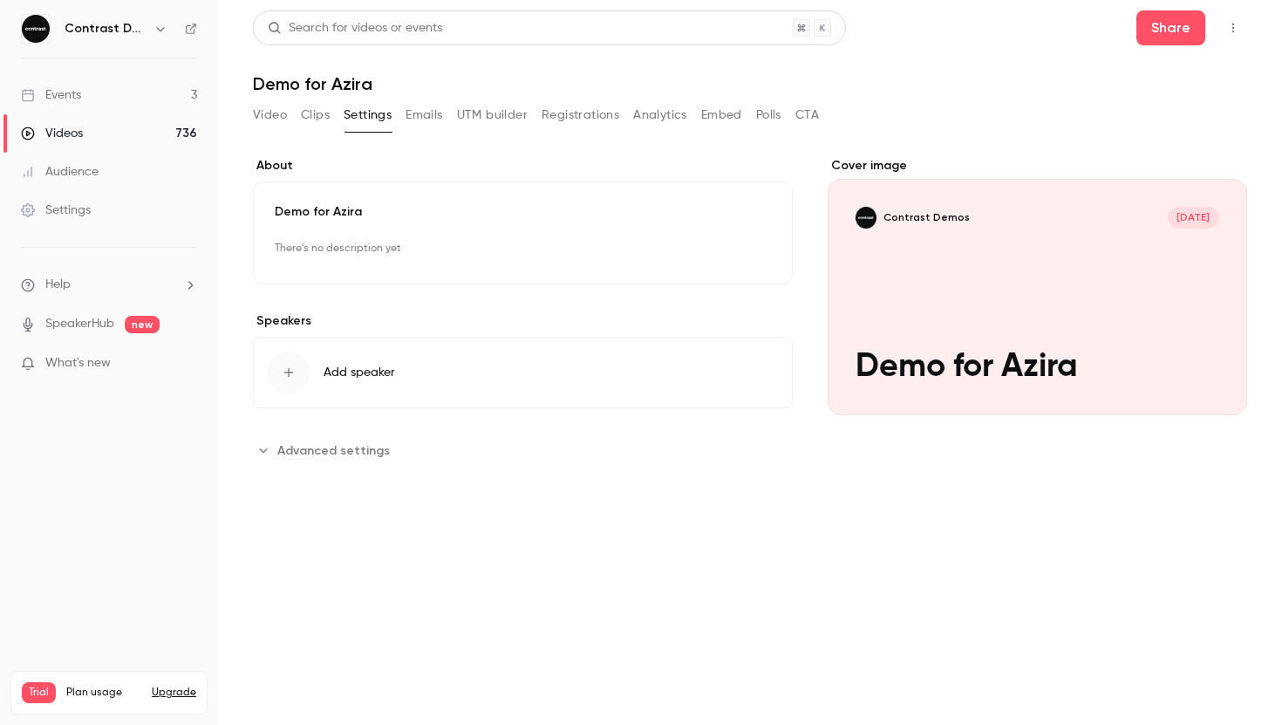
click at [468, 14] on div "Search for videos or events" at bounding box center [549, 27] width 593 height 35
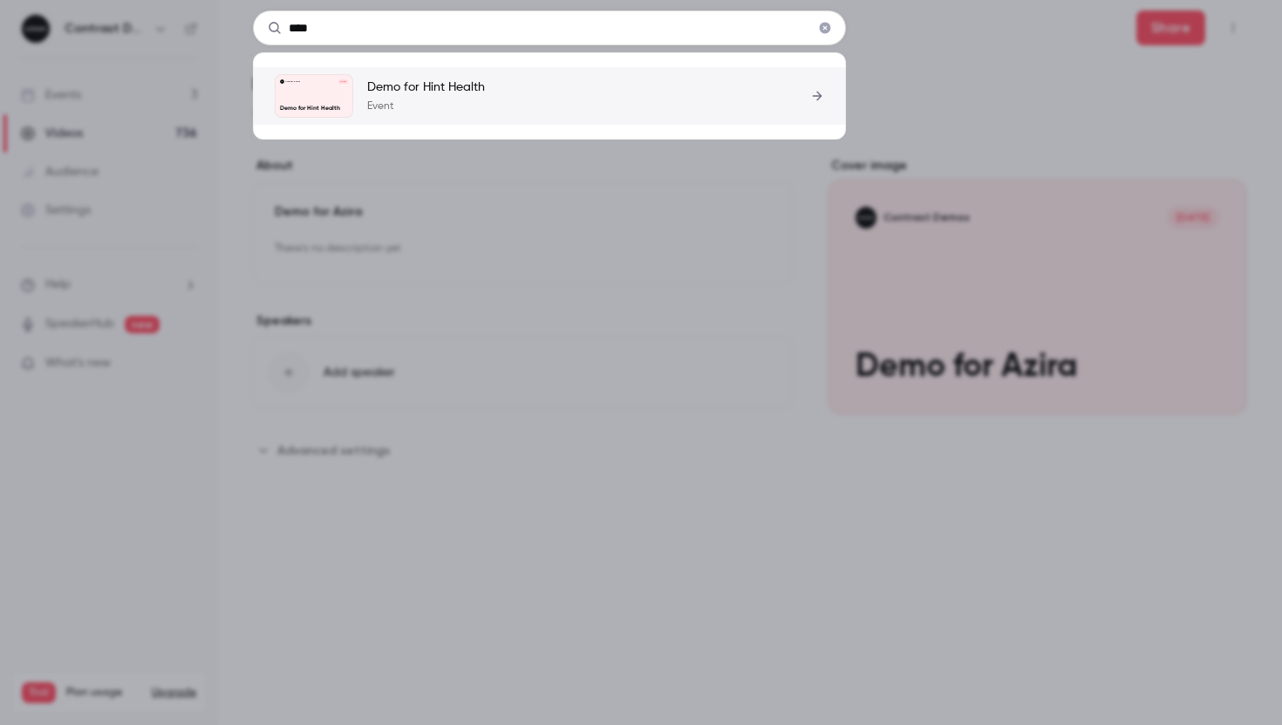
type input "****"
click at [487, 92] on link "Contrast Demos Oct 9 Demo for Hint Health Demo for Hint Health Event" at bounding box center [549, 96] width 549 height 44
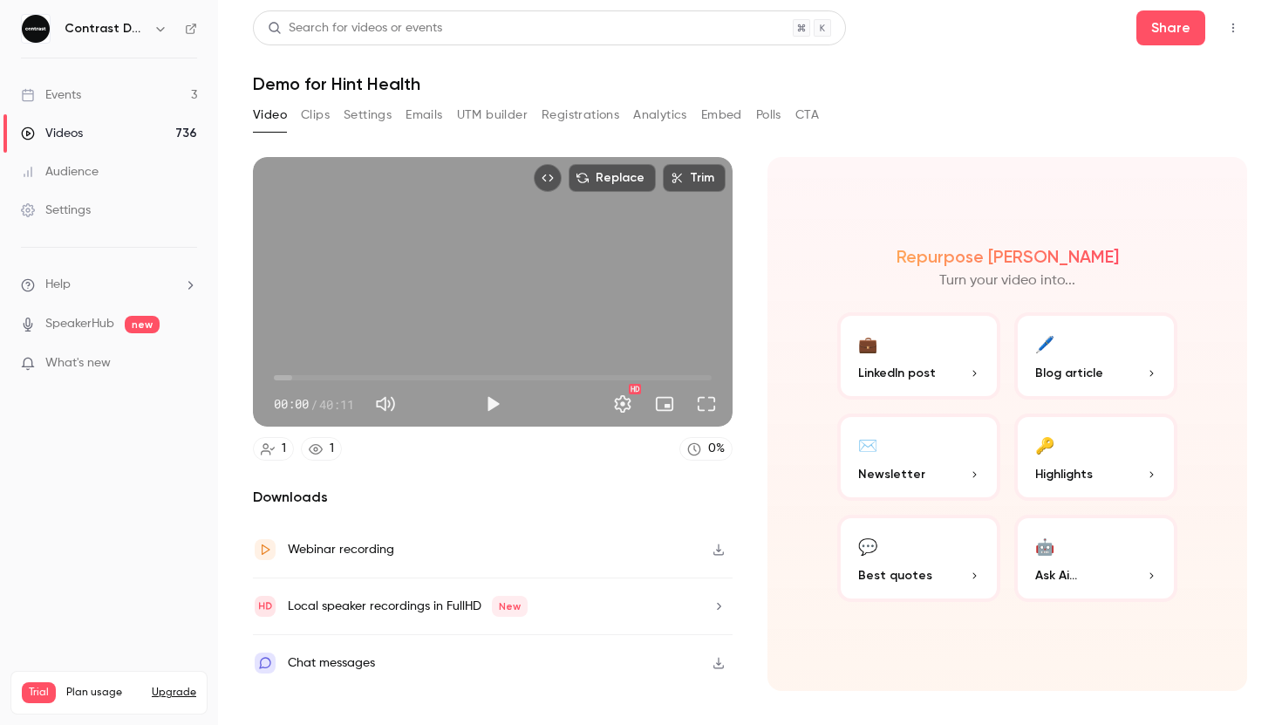
click at [374, 116] on button "Settings" at bounding box center [368, 115] width 48 height 28
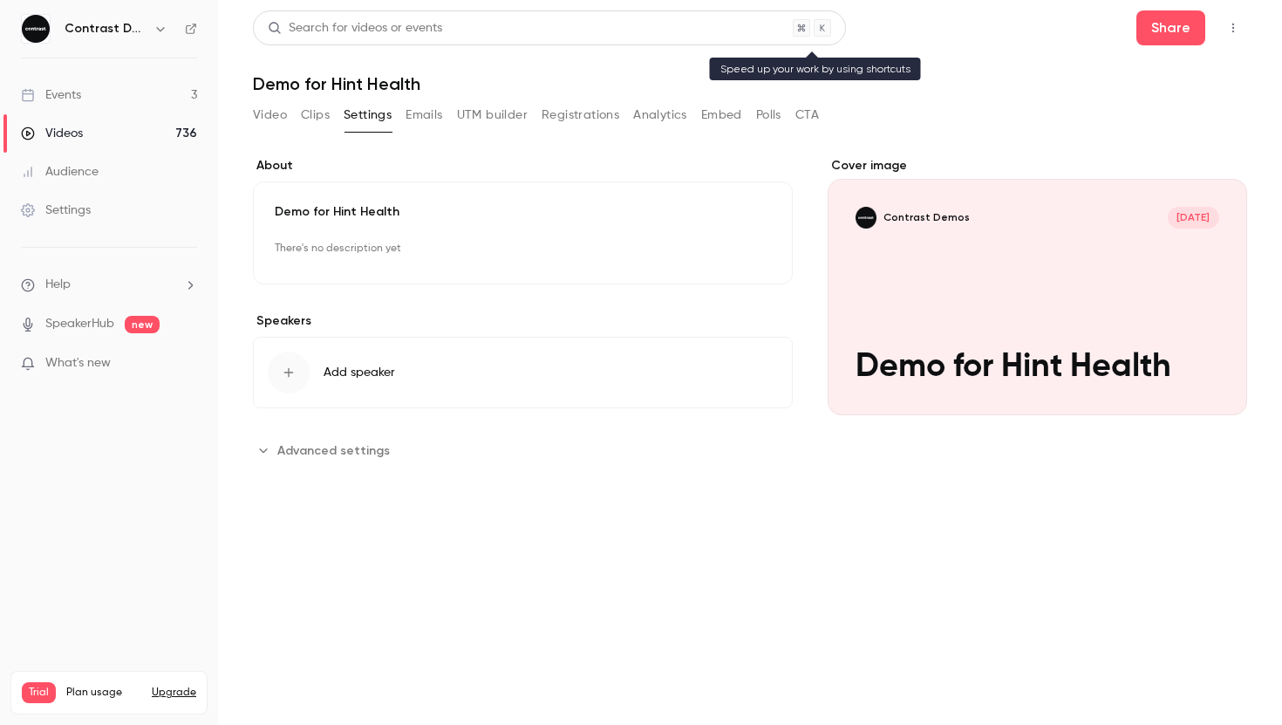
click at [521, 37] on div "Search for videos or events" at bounding box center [549, 27] width 593 height 35
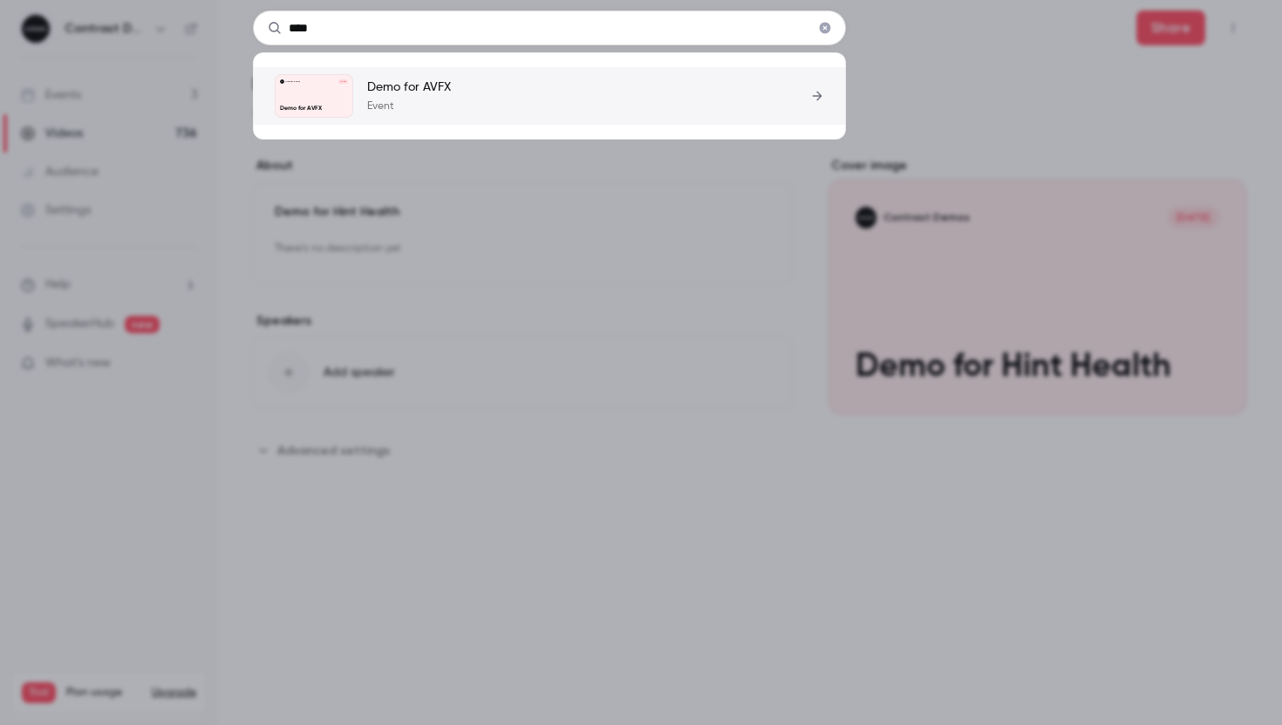
type input "****"
click at [520, 80] on link "Contrast Demos Oct 9 Demo for AVFX Demo for AVFX Event" at bounding box center [549, 96] width 549 height 44
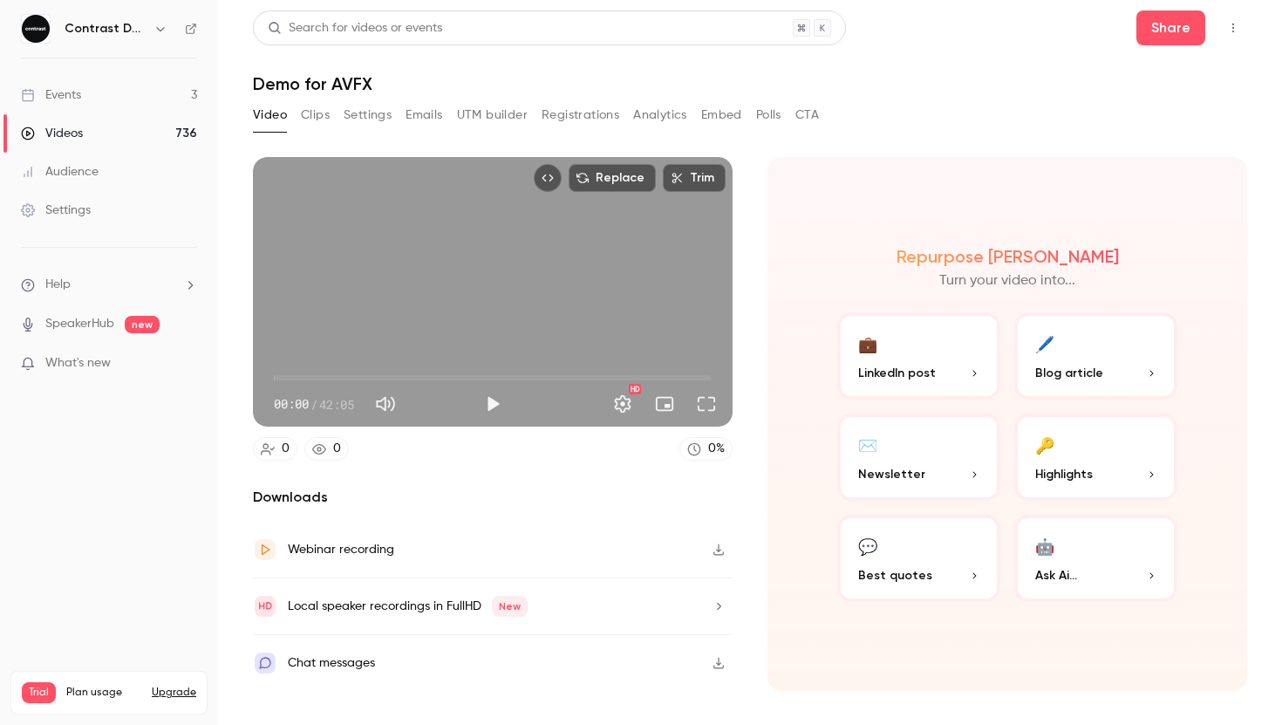
click at [366, 110] on button "Settings" at bounding box center [368, 115] width 48 height 28
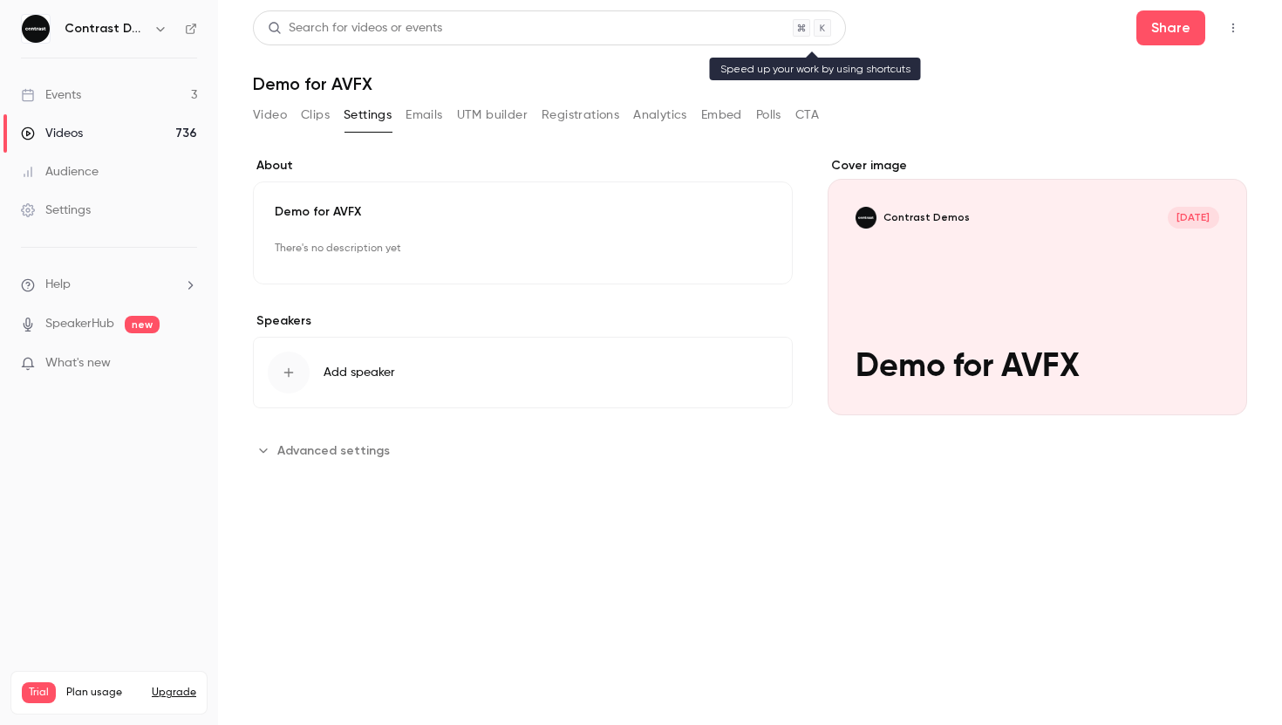
click at [473, 37] on div "Search for videos or events" at bounding box center [549, 27] width 593 height 35
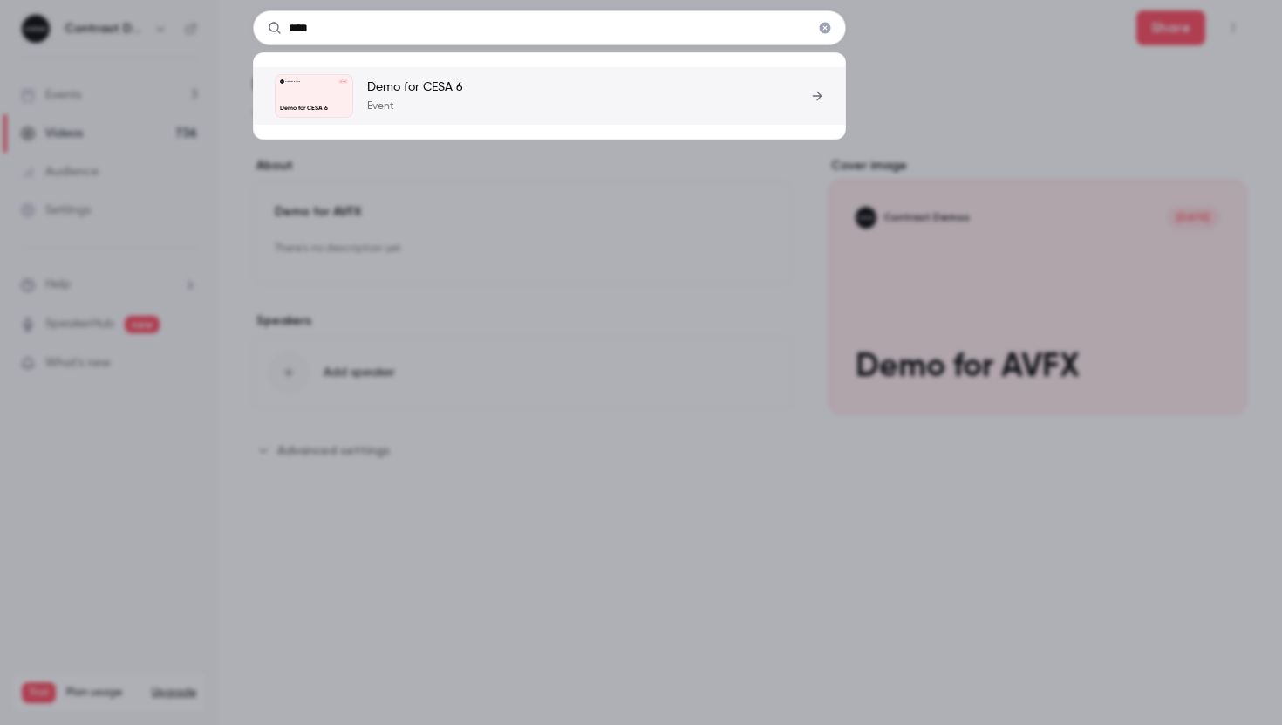
type input "****"
click at [480, 92] on link "Contrast Demos Oct 9 Demo for CESA 6 Demo for CESA 6 Event" at bounding box center [549, 96] width 549 height 44
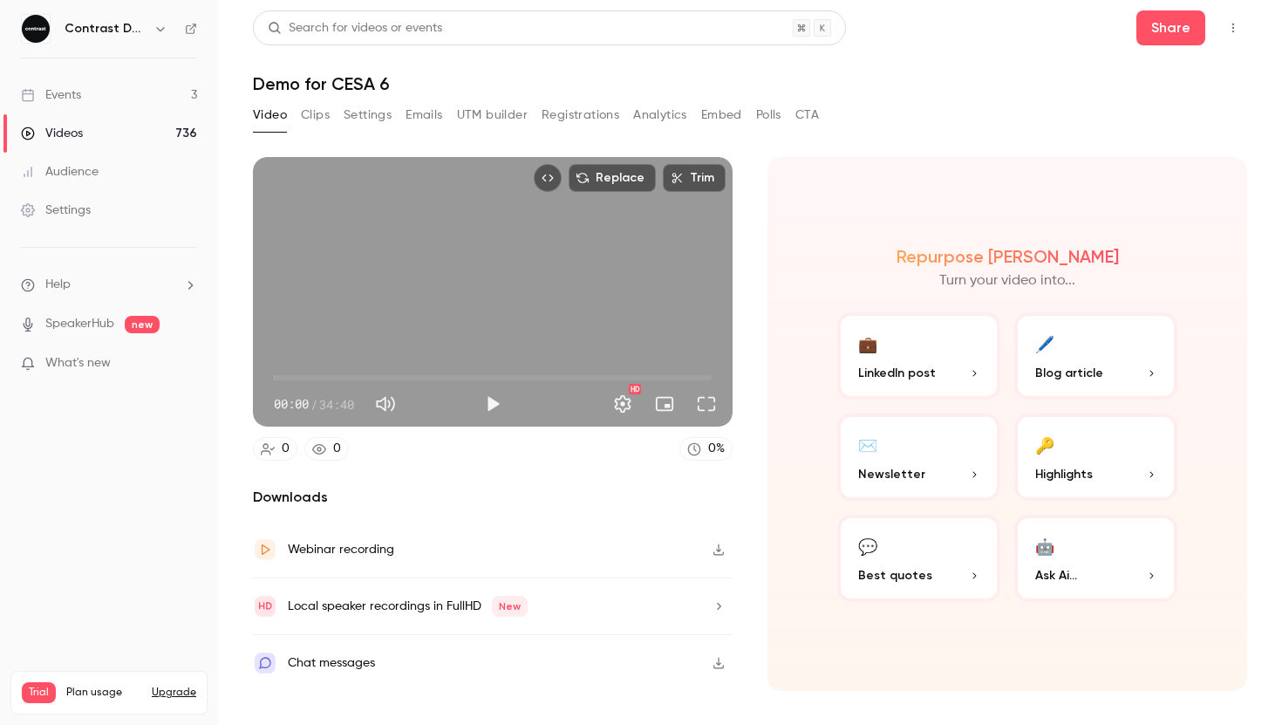
click at [367, 117] on button "Settings" at bounding box center [368, 115] width 48 height 28
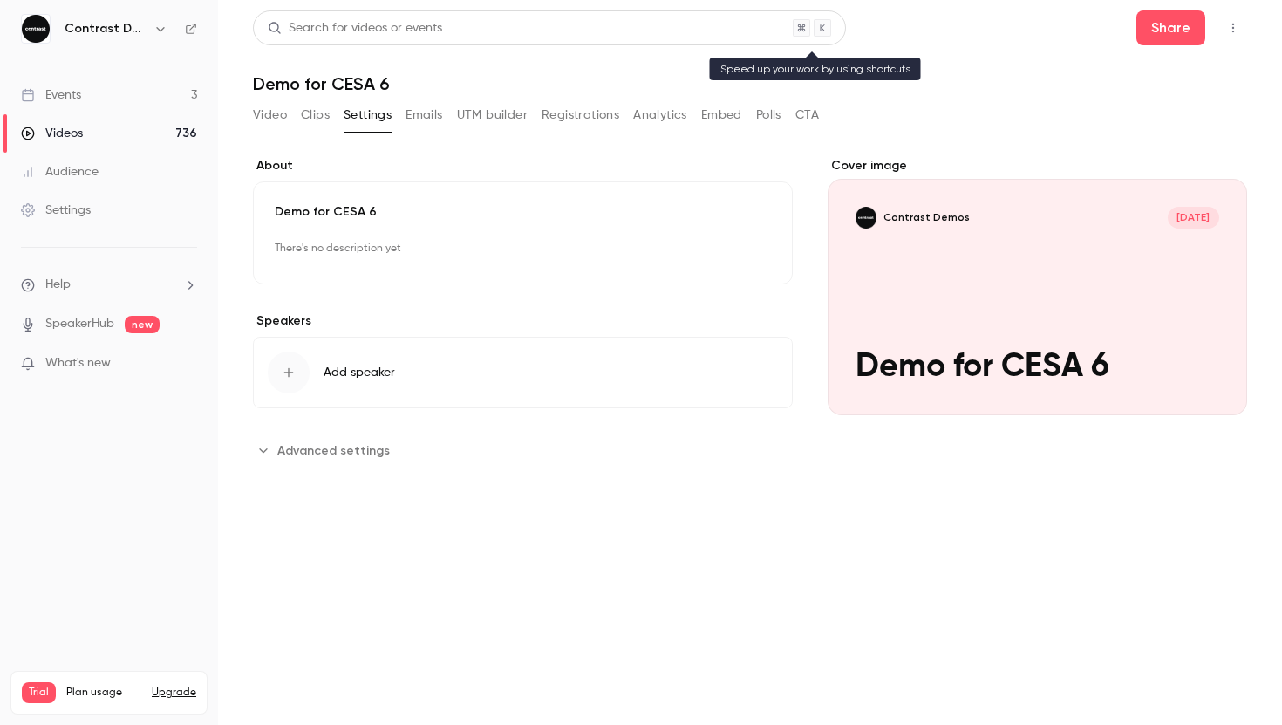
click at [481, 35] on div "Search for videos or events" at bounding box center [549, 27] width 593 height 35
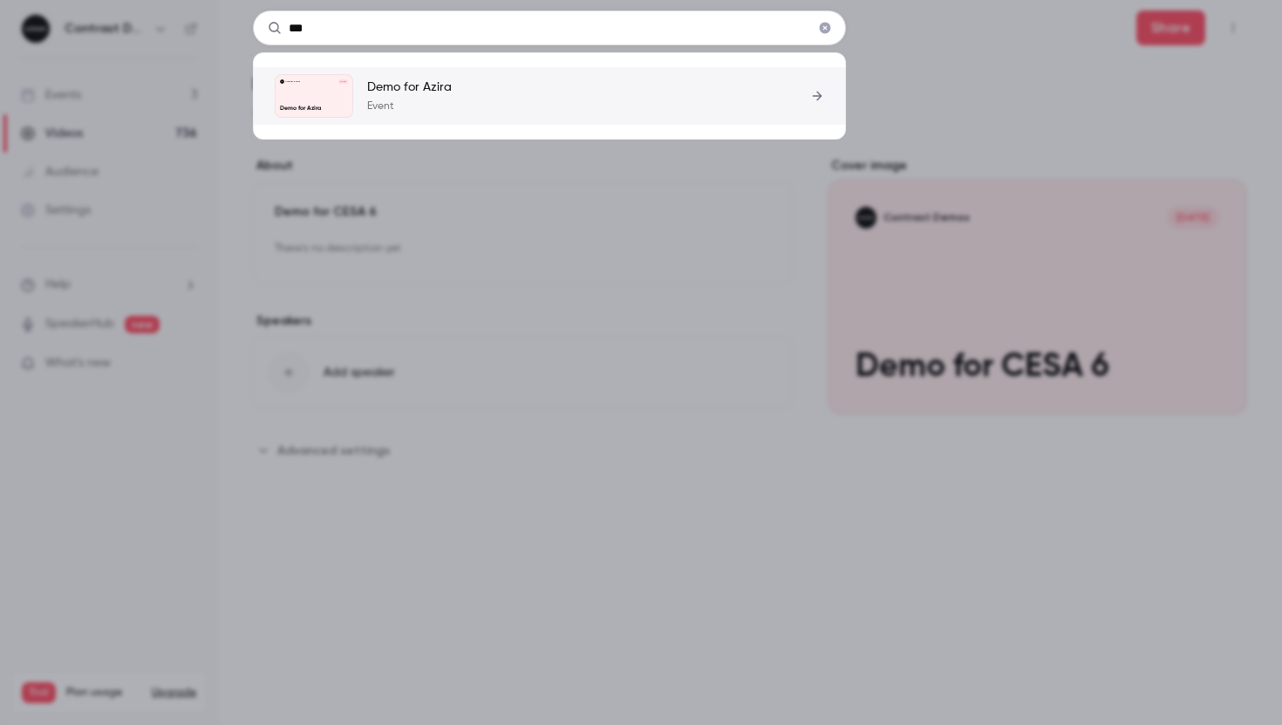
type input "***"
click at [493, 106] on link "Contrast Demos Oct 9 Demo for Azira Demo for Azira Event" at bounding box center [549, 96] width 549 height 44
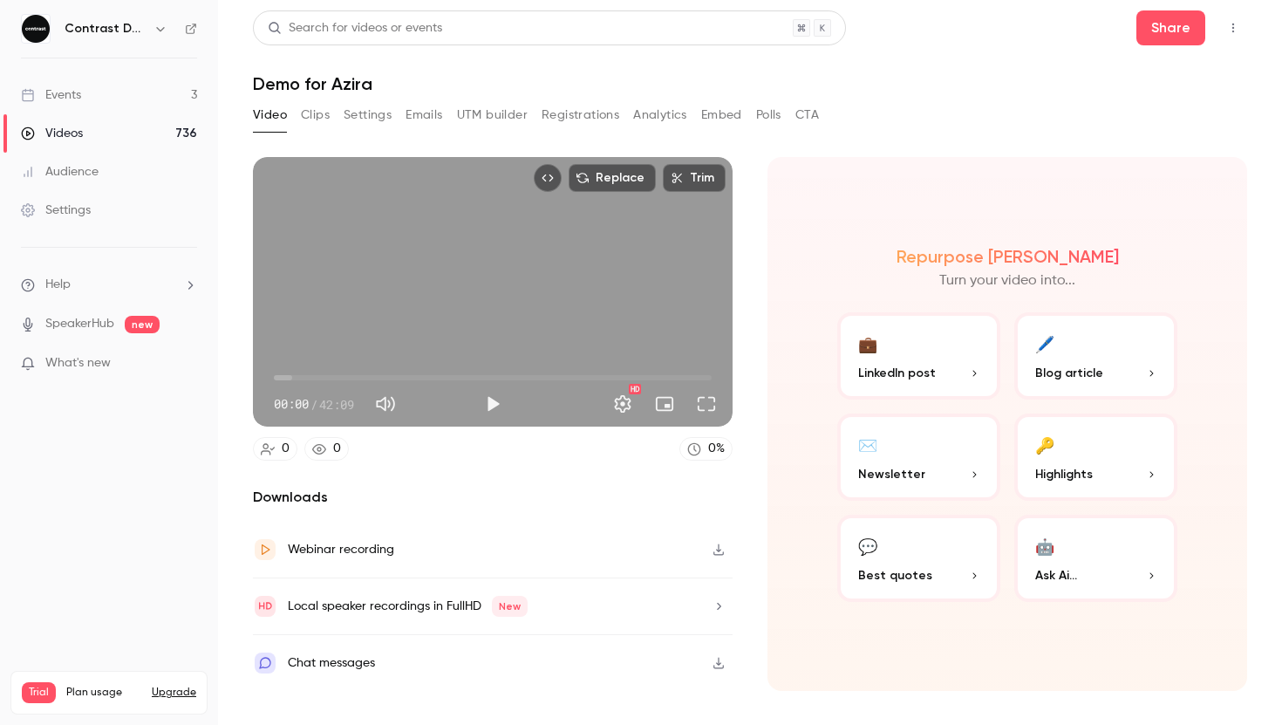
click at [378, 119] on button "Settings" at bounding box center [368, 115] width 48 height 28
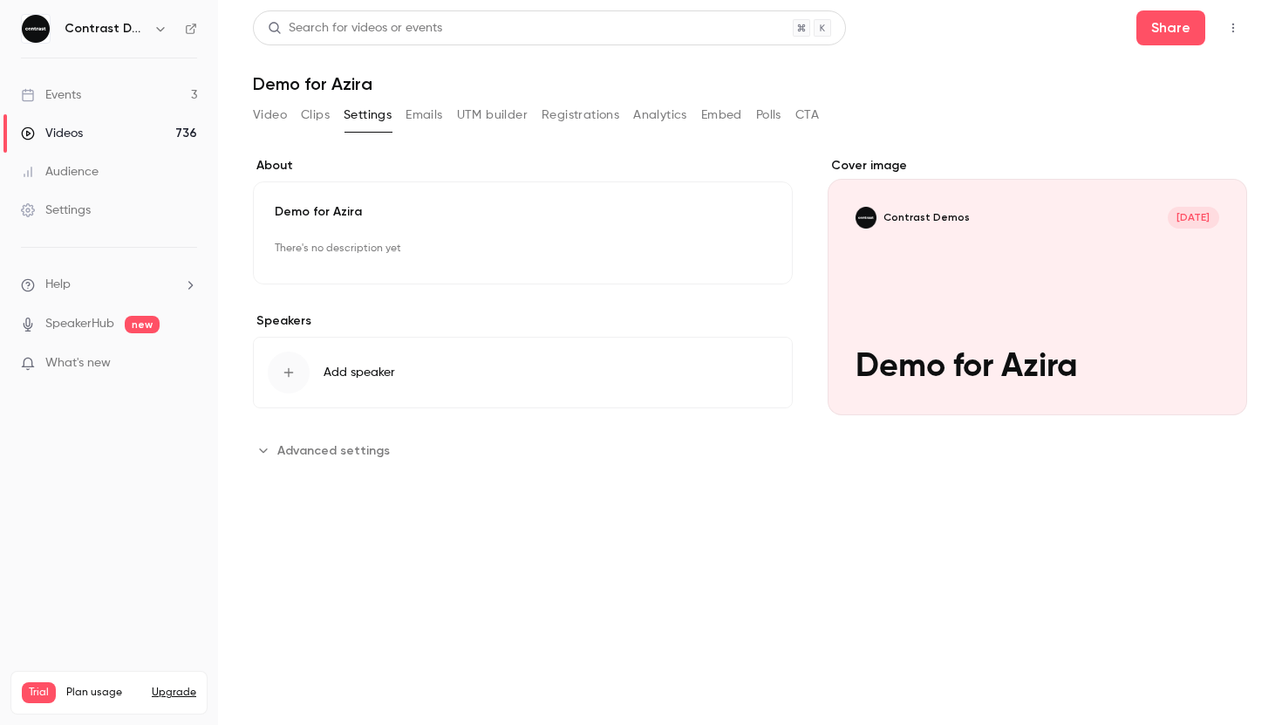
click at [498, 29] on div "Search for videos or events" at bounding box center [549, 27] width 593 height 35
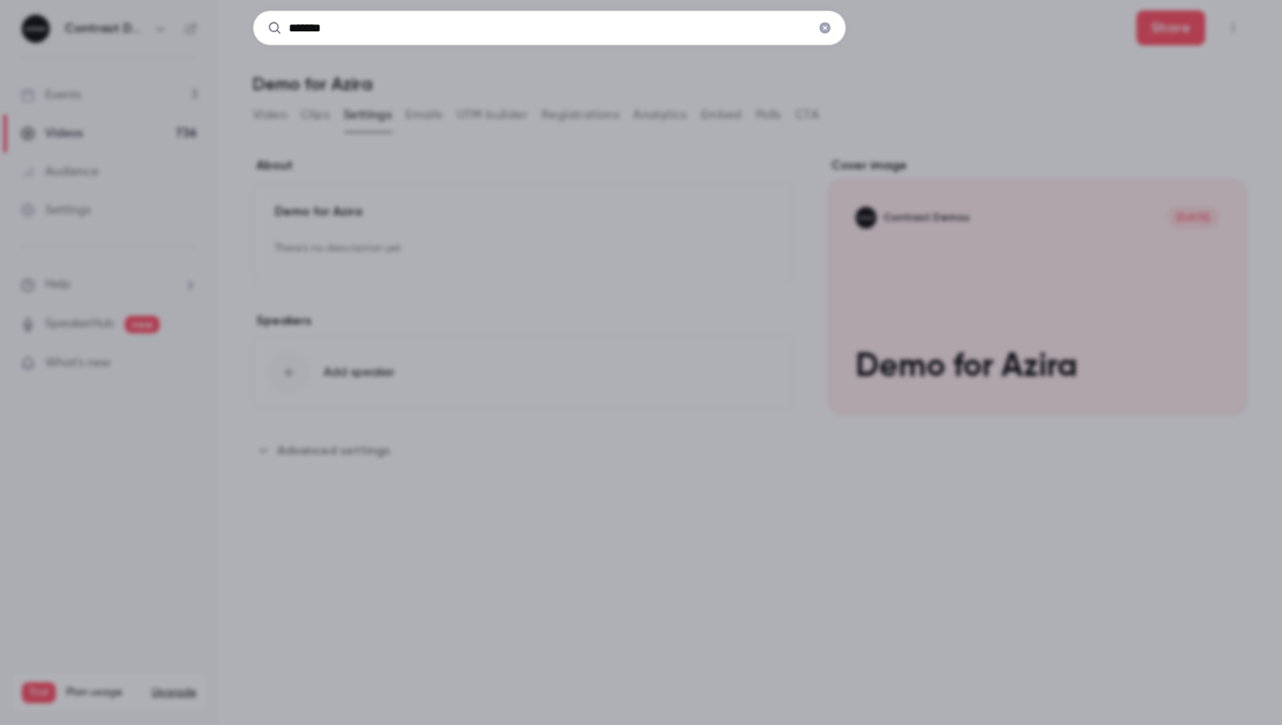
click at [441, 29] on input "*******" at bounding box center [549, 27] width 593 height 35
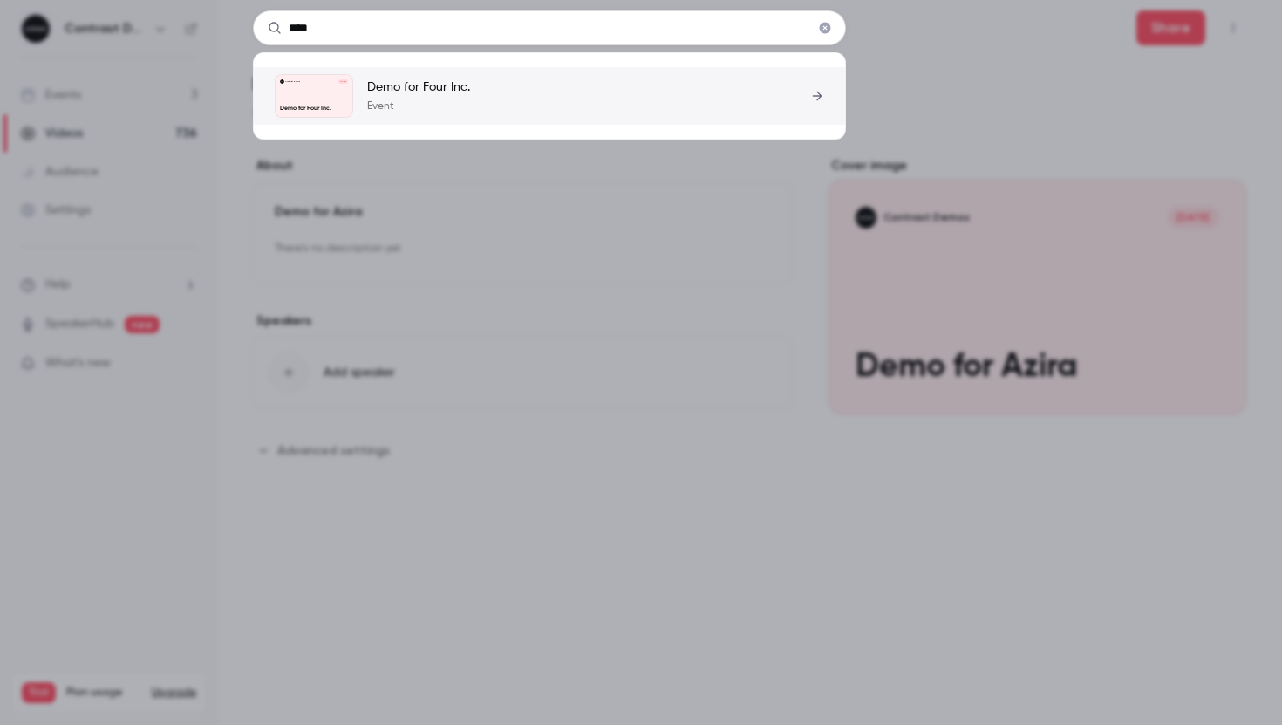
type input "****"
click at [459, 101] on p "Event" at bounding box center [418, 106] width 103 height 14
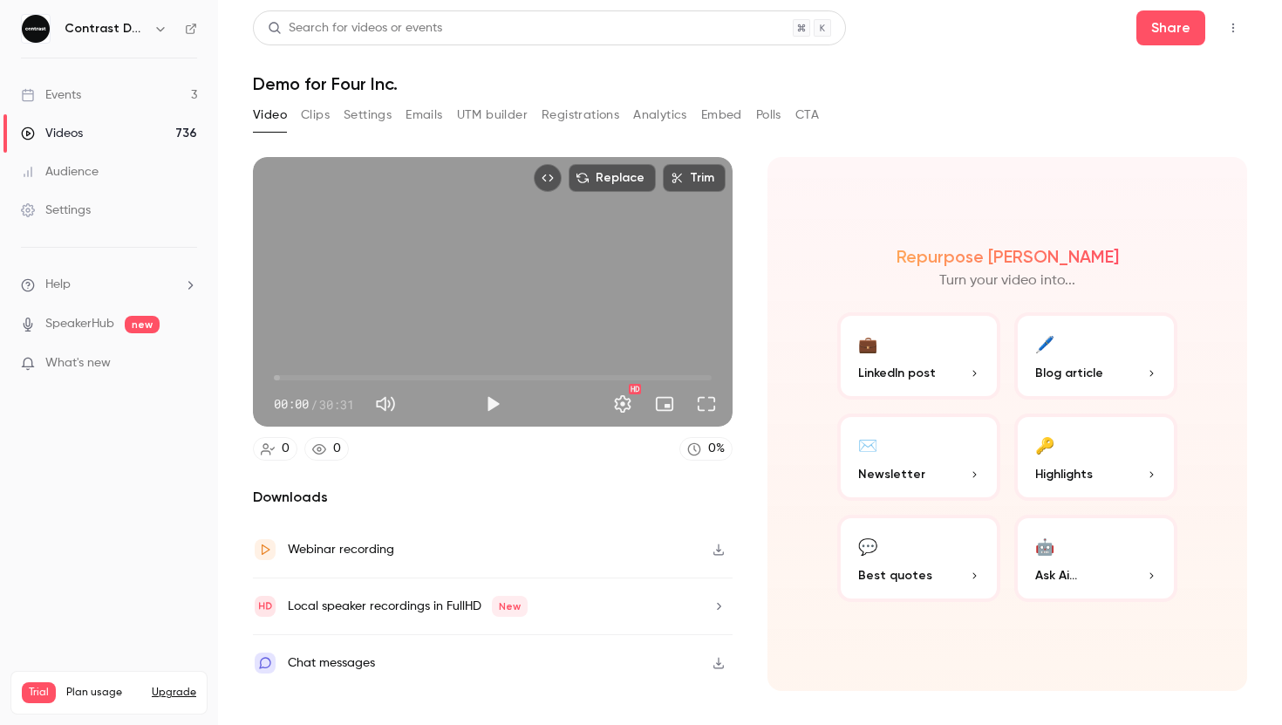
click at [369, 112] on button "Settings" at bounding box center [368, 115] width 48 height 28
